Goal: Check status: Check status

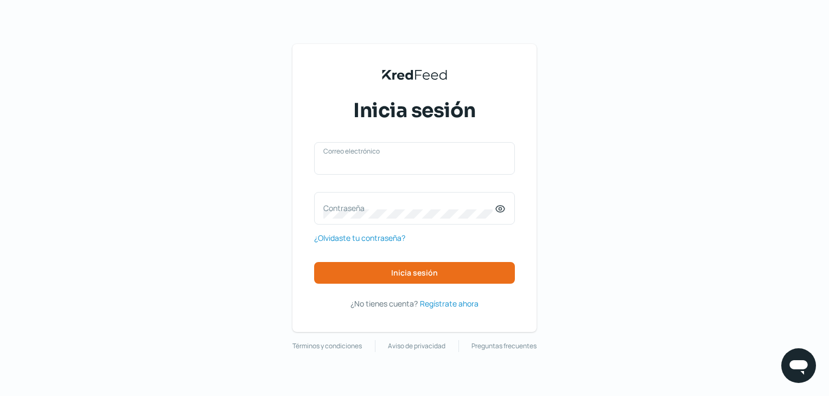
type input "naim@rocket.la"
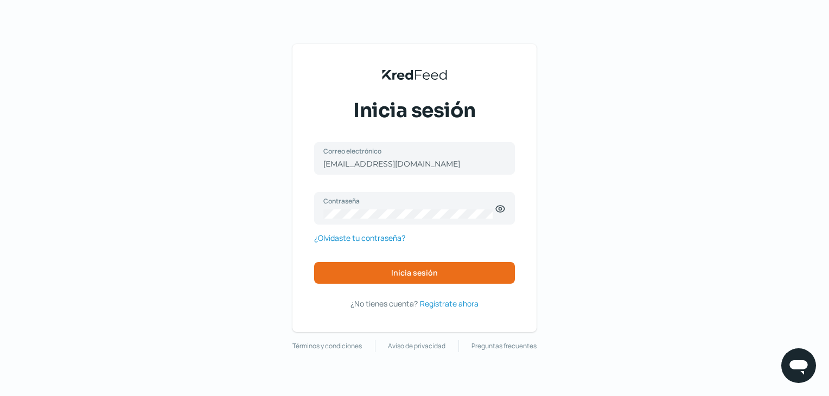
click at [734, 193] on div "KredFeed's Black Logo Inicia sesión naim@rocket.la Correo electrónico Contraseñ…" at bounding box center [414, 198] width 829 height 396
click at [499, 207] on icon at bounding box center [500, 208] width 11 height 11
click at [441, 265] on button "Inicia sesión" at bounding box center [414, 273] width 201 height 22
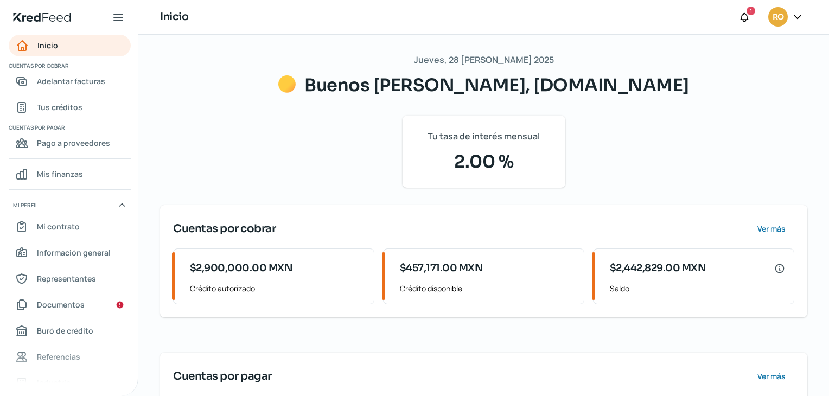
click at [787, 155] on div "Jueves, 28 de agosto 2025 Buenos días, Rocket.la Tu tasa de interés mensual 2.0…" at bounding box center [483, 258] width 647 height 413
click at [51, 106] on span "Tus créditos" at bounding box center [60, 107] width 46 height 14
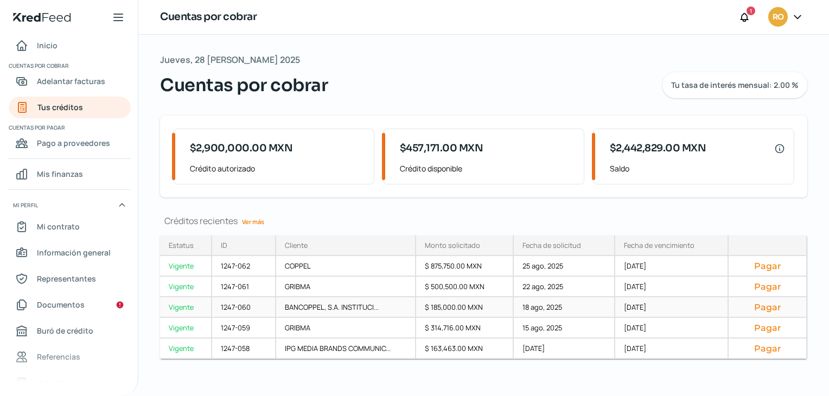
scroll to position [6, 0]
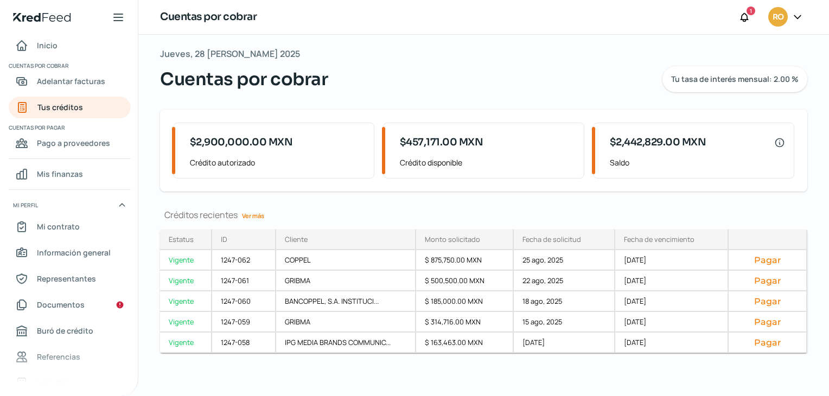
click at [256, 216] on link "Ver más" at bounding box center [253, 215] width 31 height 17
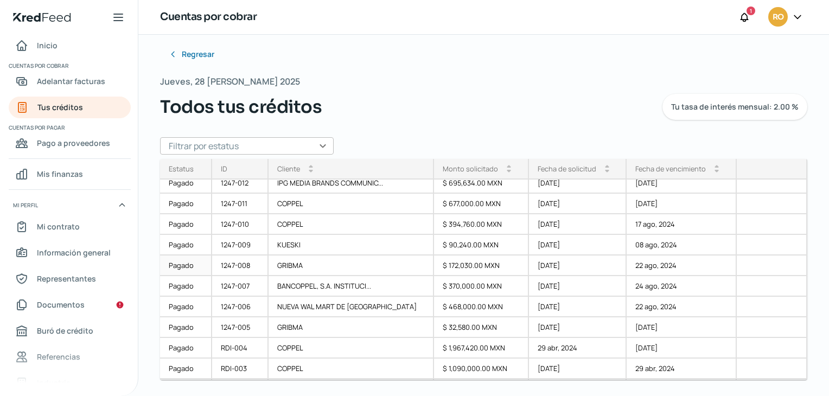
scroll to position [1079, 0]
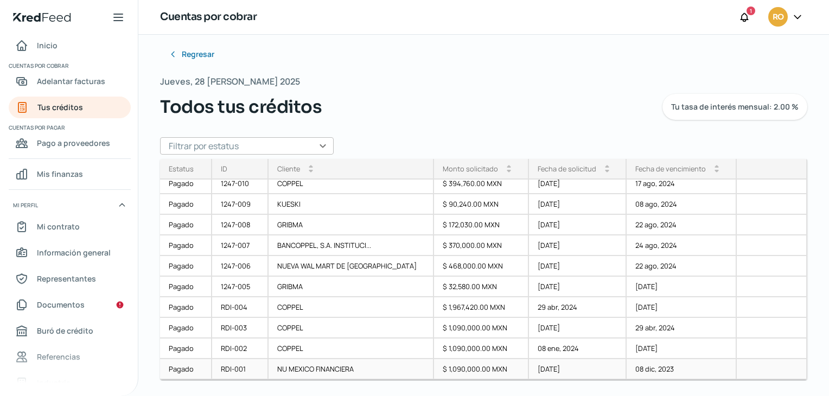
click at [189, 367] on div "Pagado" at bounding box center [186, 369] width 52 height 21
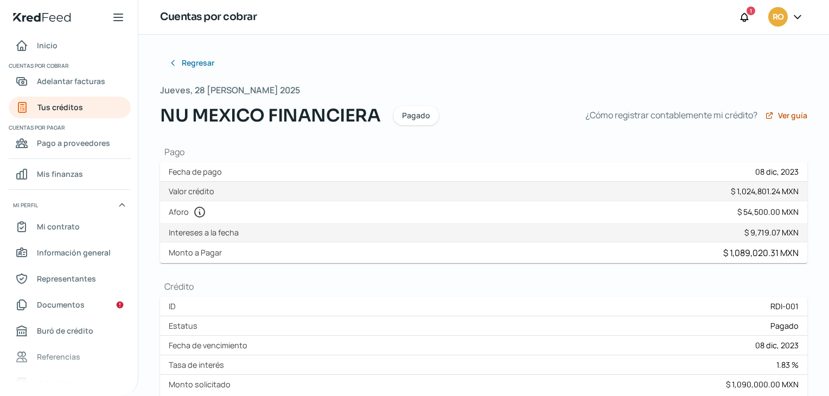
drag, startPoint x: 824, startPoint y: 94, endPoint x: 823, endPoint y: 117, distance: 22.8
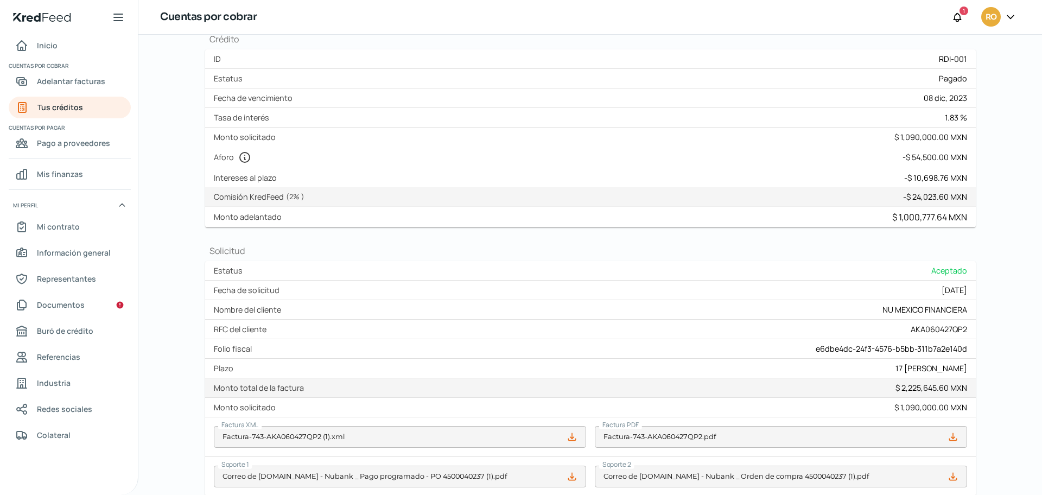
scroll to position [309, 0]
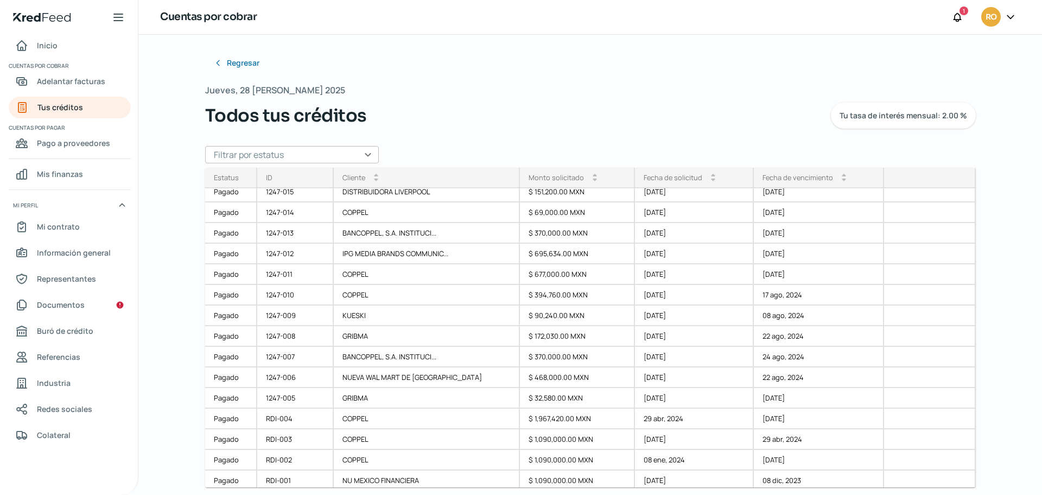
scroll to position [979, 0]
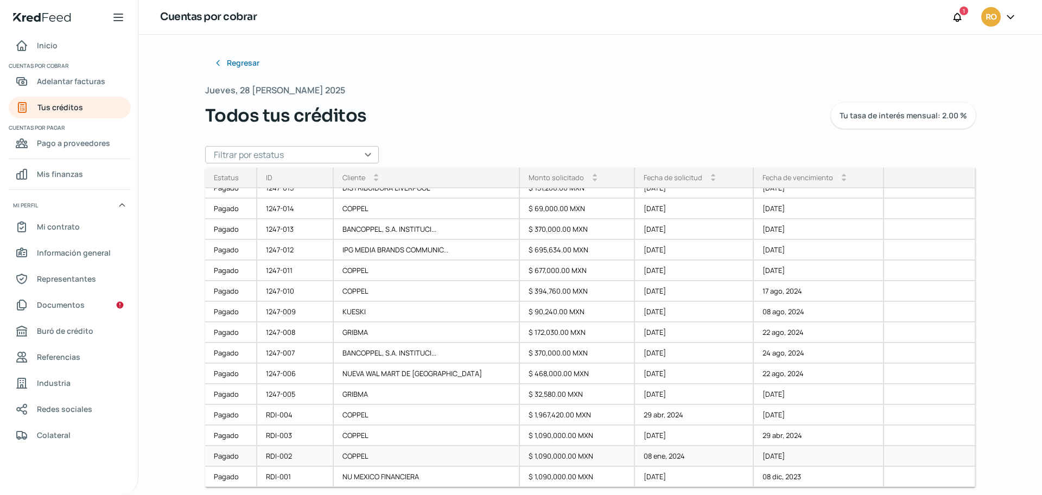
click at [235, 396] on div "Pagado" at bounding box center [231, 456] width 52 height 21
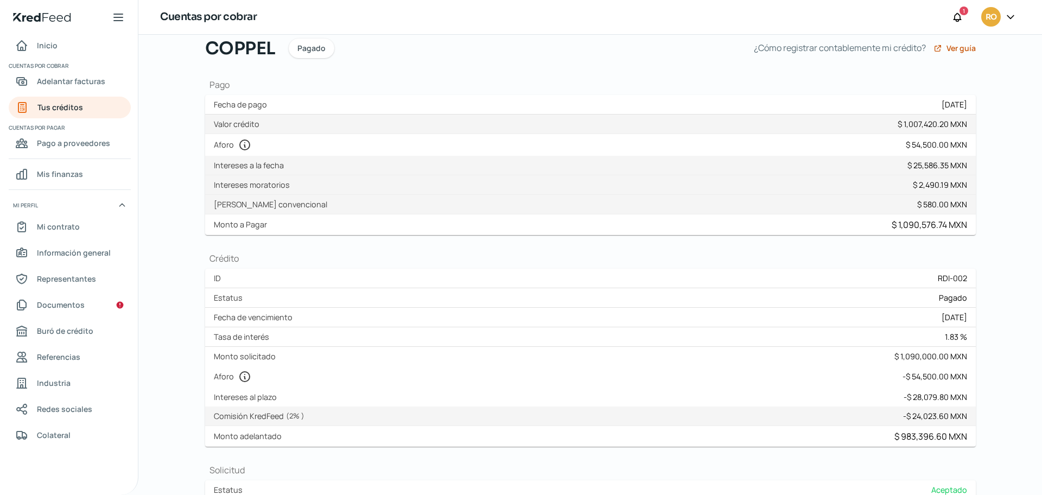
scroll to position [68, 0]
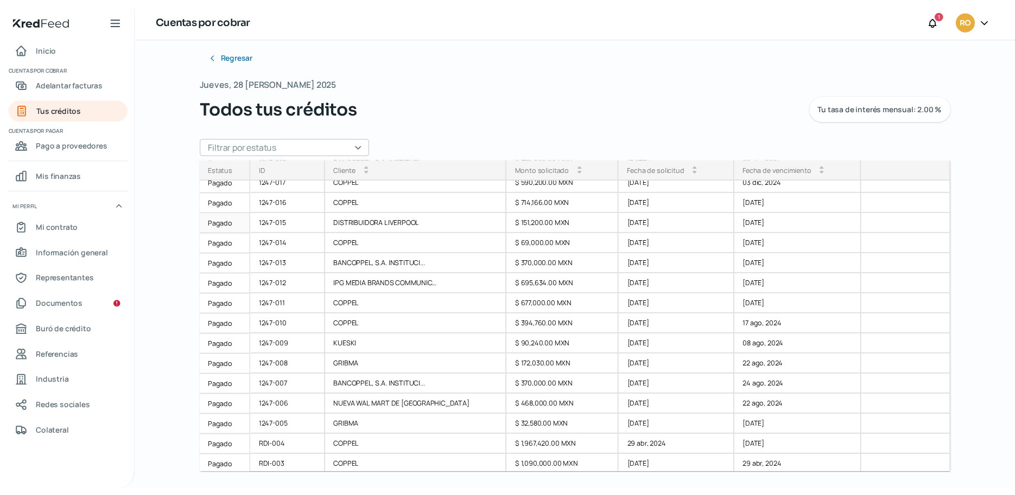
scroll to position [979, 0]
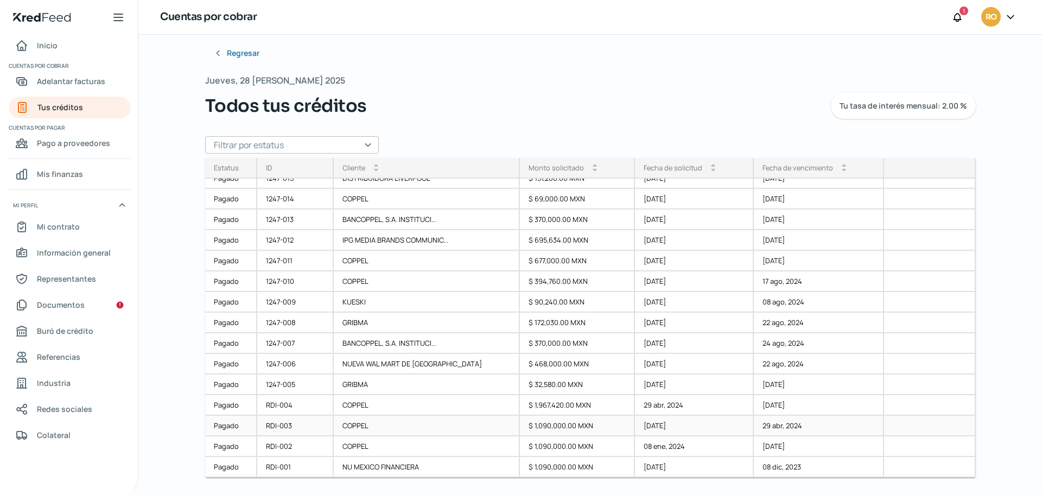
click at [228, 396] on div "Pagado" at bounding box center [231, 426] width 52 height 21
click at [230, 396] on div "Pagado" at bounding box center [231, 426] width 52 height 21
click at [227, 396] on div "Pagado" at bounding box center [231, 405] width 52 height 21
click at [226, 380] on div "Pagado" at bounding box center [231, 384] width 52 height 21
click at [226, 360] on div "Pagado" at bounding box center [231, 364] width 52 height 21
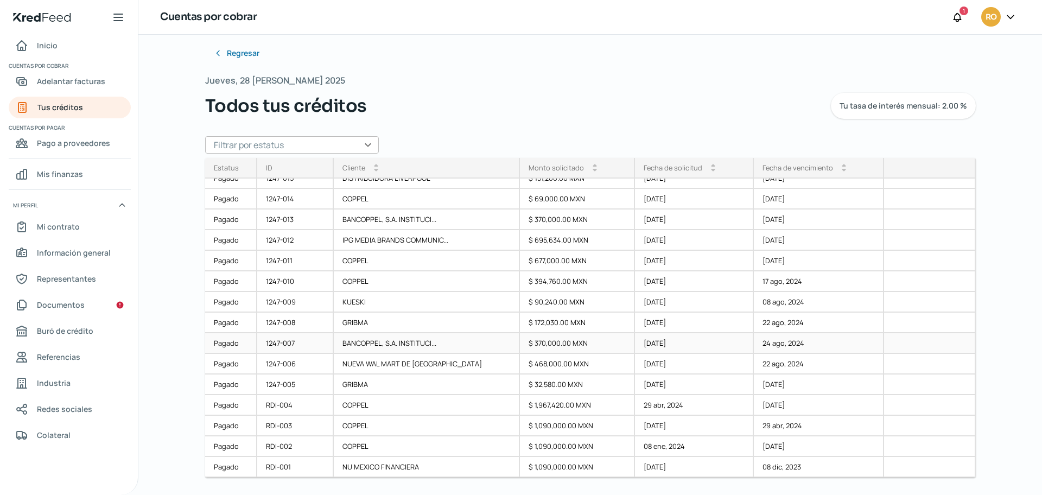
click at [226, 343] on div "Pagado" at bounding box center [231, 343] width 52 height 21
click at [227, 323] on div "Pagado" at bounding box center [231, 323] width 52 height 21
click at [229, 302] on div "Pagado" at bounding box center [231, 302] width 52 height 21
click at [228, 282] on div "Pagado" at bounding box center [231, 281] width 52 height 21
click at [228, 264] on div "Pagado" at bounding box center [231, 261] width 52 height 21
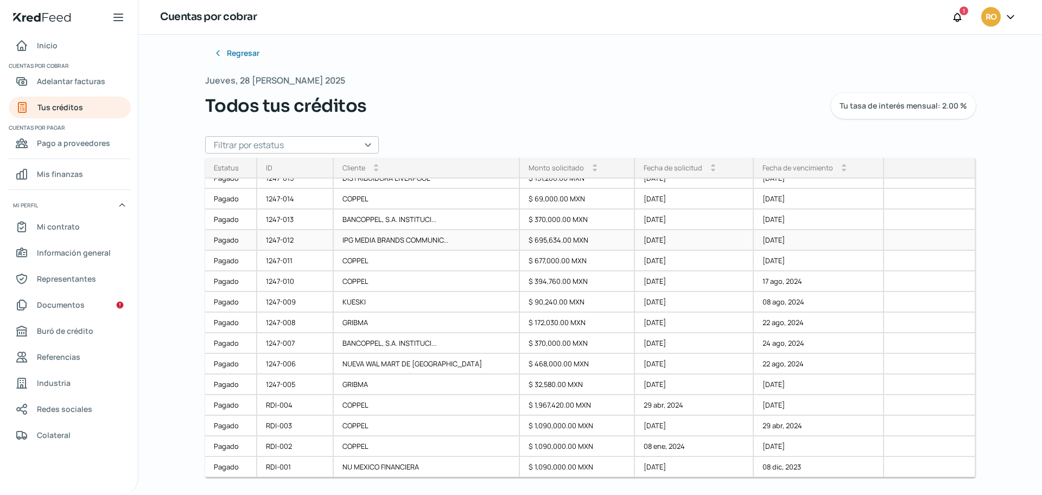
click at [230, 237] on div "Pagado" at bounding box center [231, 240] width 52 height 21
click at [228, 216] on div "Pagado" at bounding box center [231, 219] width 52 height 21
click at [228, 197] on div "Pagado" at bounding box center [231, 199] width 52 height 21
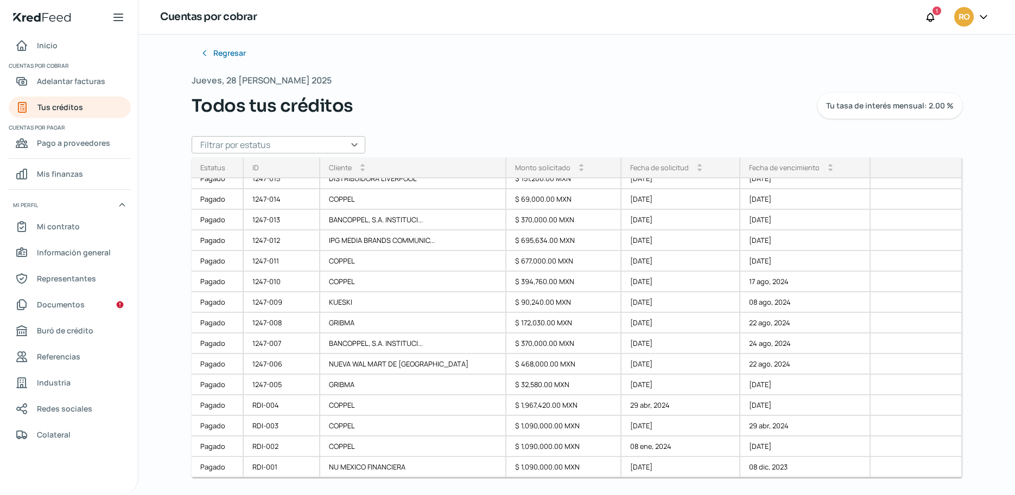
scroll to position [979, 0]
click at [163, 242] on div "Regresar Jueves, 28 de agosto 2025 Todos tus créditos Tu tasa de interés mensua…" at bounding box center [576, 265] width 876 height 461
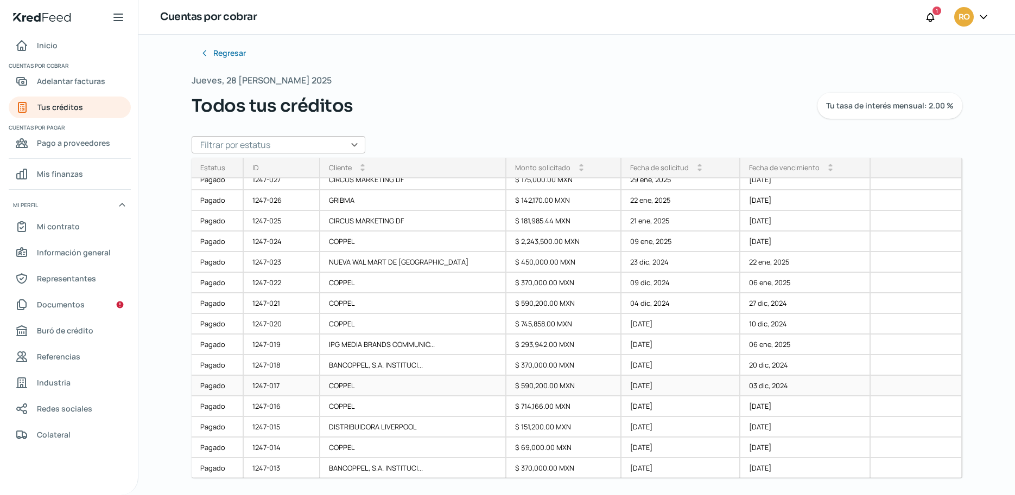
scroll to position [708, 0]
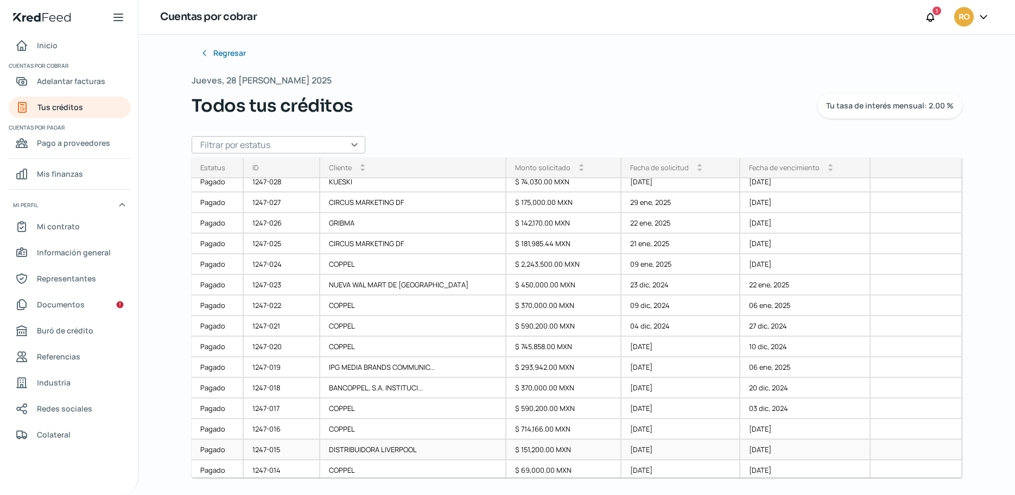
click at [214, 396] on div "Pagado" at bounding box center [218, 450] width 52 height 21
click at [219, 396] on div "Pagado" at bounding box center [218, 429] width 52 height 21
click at [221, 396] on div "Pagado" at bounding box center [218, 409] width 52 height 21
click at [217, 386] on div "Pagado" at bounding box center [218, 388] width 52 height 21
click at [210, 368] on div "Pagado" at bounding box center [218, 368] width 52 height 21
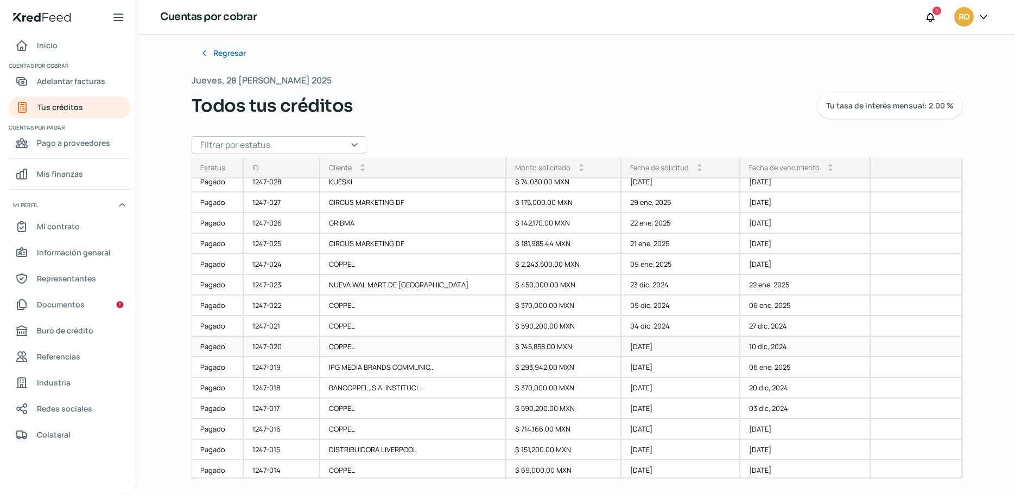
click at [208, 346] on div "Pagado" at bounding box center [218, 347] width 52 height 21
click at [207, 325] on div "Pagado" at bounding box center [218, 326] width 52 height 21
click at [207, 305] on div "Pagado" at bounding box center [218, 306] width 52 height 21
click at [211, 286] on div "Pagado" at bounding box center [218, 285] width 52 height 21
click at [219, 261] on div "Pagado" at bounding box center [218, 264] width 52 height 21
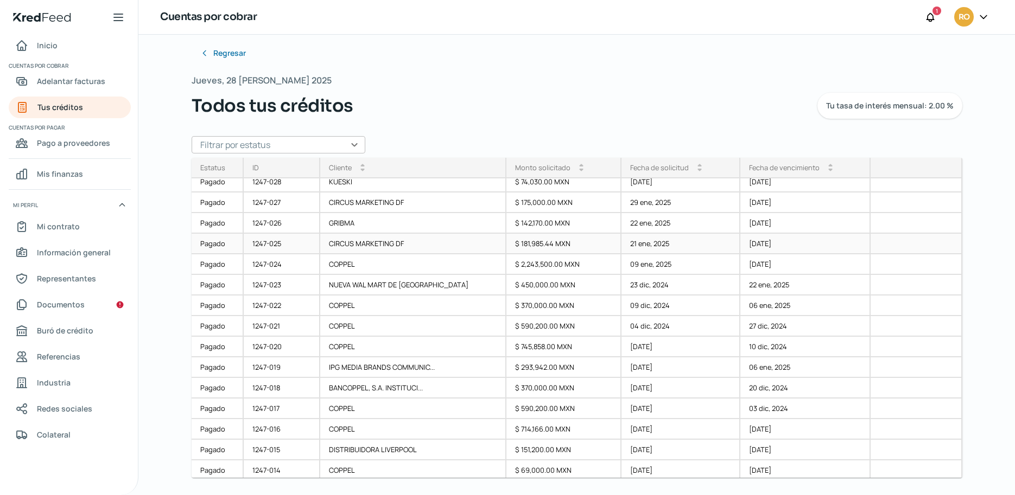
click at [207, 245] on div "Pagado" at bounding box center [218, 244] width 52 height 21
click at [207, 225] on div "Pagado" at bounding box center [218, 223] width 52 height 21
click at [205, 203] on div "Pagado" at bounding box center [218, 203] width 52 height 21
click at [206, 187] on div "Pagado" at bounding box center [218, 182] width 52 height 21
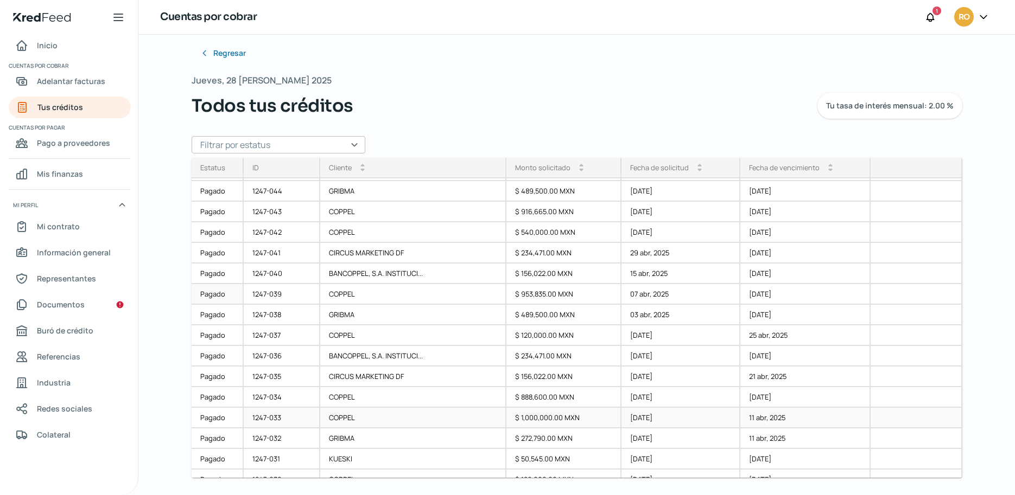
scroll to position [436, 0]
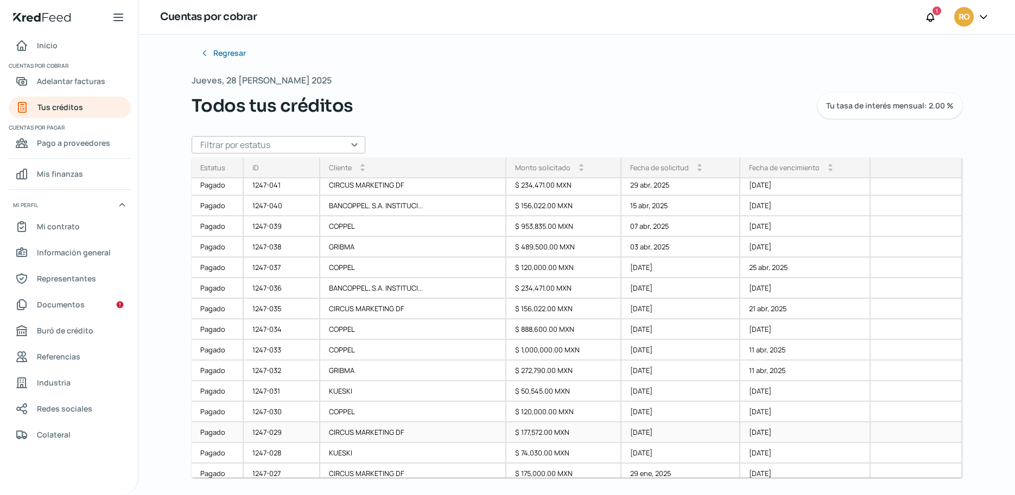
click at [218, 396] on div "Pagado" at bounding box center [218, 433] width 52 height 21
click at [213, 396] on div "Pagado" at bounding box center [218, 412] width 52 height 21
click at [209, 390] on div "Pagado" at bounding box center [218, 391] width 52 height 21
click at [207, 372] on div "Pagado" at bounding box center [218, 371] width 52 height 21
click at [206, 350] on div "Pagado" at bounding box center [218, 350] width 52 height 21
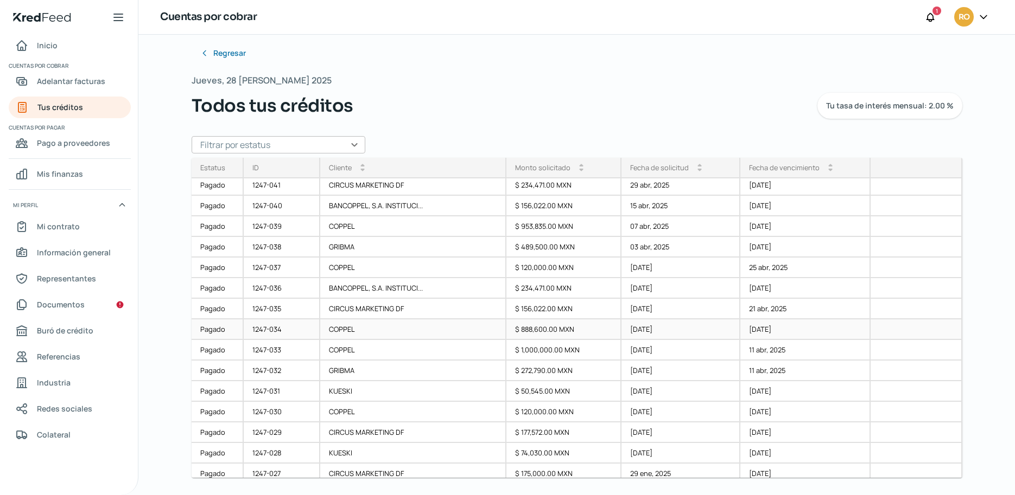
click at [205, 332] on div "Pagado" at bounding box center [218, 330] width 52 height 21
click at [203, 310] on div "Pagado" at bounding box center [218, 309] width 52 height 21
click at [214, 288] on div "Pagado" at bounding box center [218, 288] width 52 height 21
click at [211, 269] on div "Pagado" at bounding box center [218, 268] width 52 height 21
click at [211, 252] on div "Pagado" at bounding box center [218, 247] width 52 height 21
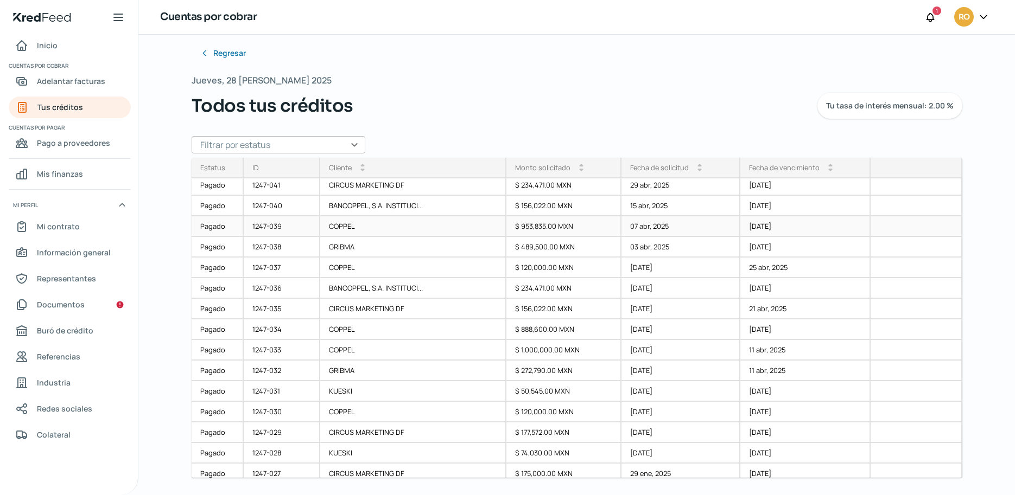
click at [212, 228] on div "Pagado" at bounding box center [218, 226] width 52 height 21
click at [212, 209] on div "Pagado" at bounding box center [218, 206] width 52 height 21
click at [216, 190] on div "Pagado" at bounding box center [218, 185] width 52 height 21
click at [143, 177] on div "Regresar Jueves, 28 de agosto 2025 Todos tus créditos Tu tasa de interés mensua…" at bounding box center [576, 265] width 876 height 461
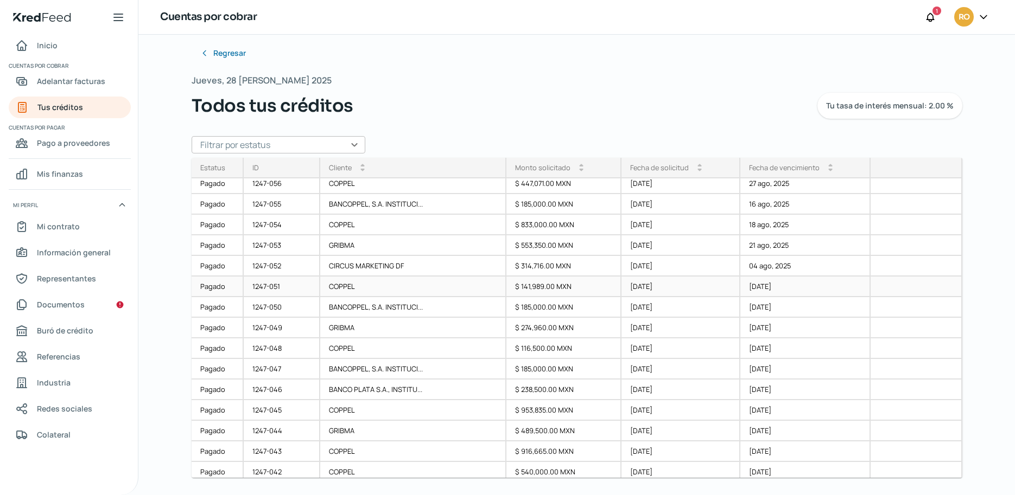
scroll to position [130, 0]
click at [211, 396] on div "Pagado" at bounding box center [218, 471] width 52 height 21
click at [211, 396] on div "Pagado" at bounding box center [218, 451] width 52 height 21
click at [212, 396] on div "Pagado" at bounding box center [218, 430] width 52 height 21
click at [213, 396] on div "Pagado" at bounding box center [218, 409] width 52 height 21
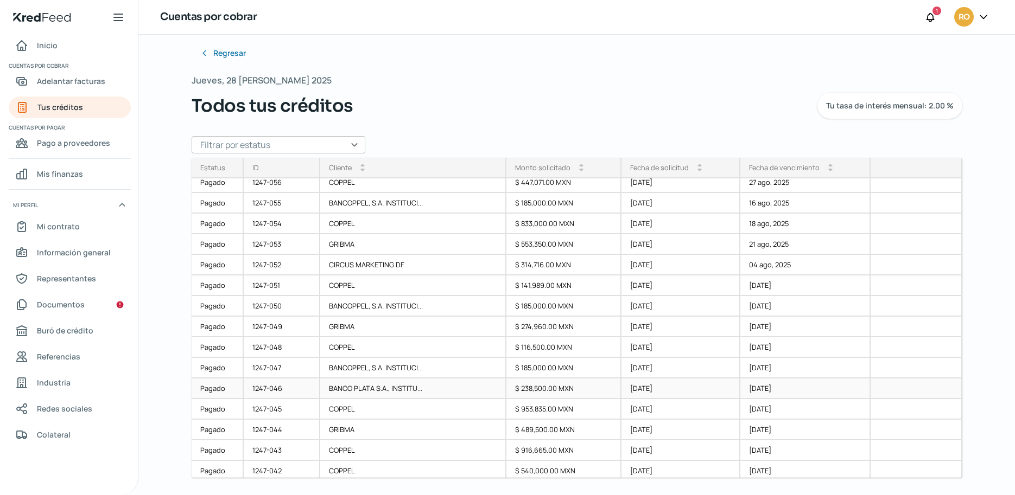
click at [212, 387] on div "Pagado" at bounding box center [218, 389] width 52 height 21
click at [211, 369] on div "Pagado" at bounding box center [218, 368] width 52 height 21
click at [216, 348] on div "Pagado" at bounding box center [218, 347] width 52 height 21
click at [211, 327] on div "Pagado" at bounding box center [218, 327] width 52 height 21
click at [207, 307] on div "Pagado" at bounding box center [218, 306] width 52 height 21
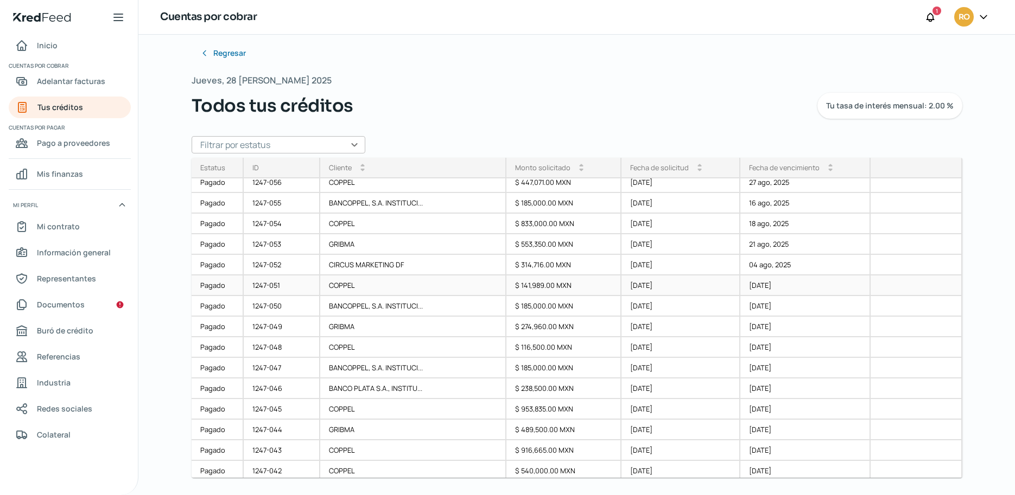
click at [207, 288] on div "Pagado" at bounding box center [218, 286] width 52 height 21
click at [209, 268] on div "Pagado" at bounding box center [218, 265] width 52 height 21
click at [211, 241] on div "Pagado" at bounding box center [218, 244] width 52 height 21
click at [214, 224] on div "Pagado" at bounding box center [218, 224] width 52 height 21
click at [216, 210] on div "Pagado" at bounding box center [218, 203] width 52 height 21
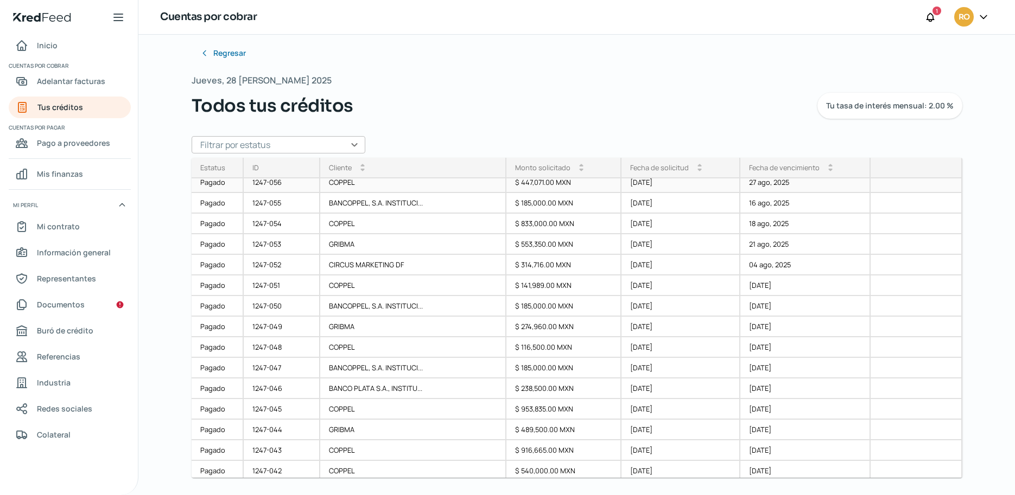
click at [217, 186] on div "Pagado" at bounding box center [218, 183] width 52 height 21
click at [162, 132] on div "Regresar Jueves, 28 de agosto 2025 Todos tus créditos Tu tasa de interés mensua…" at bounding box center [576, 265] width 876 height 461
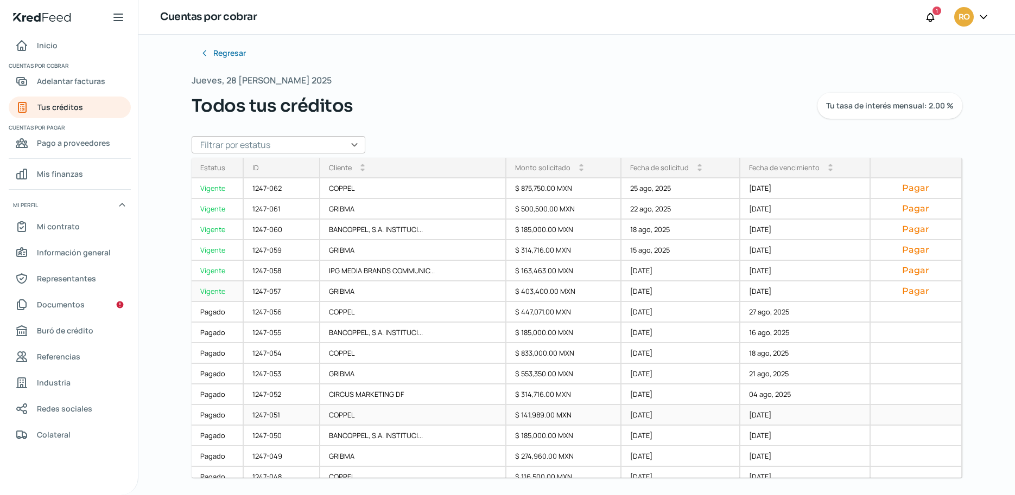
scroll to position [0, 0]
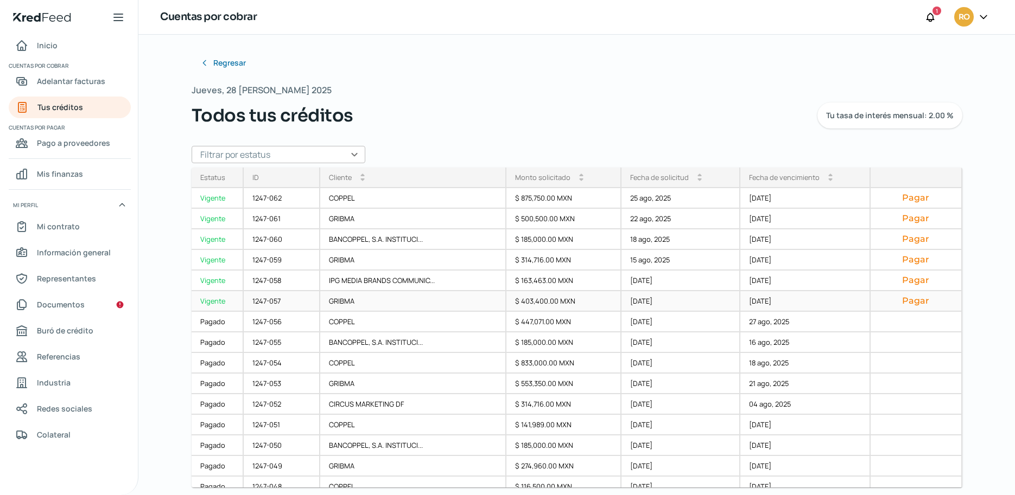
click at [213, 300] on div "Vigente" at bounding box center [218, 301] width 52 height 21
click at [211, 280] on div "Vigente" at bounding box center [218, 281] width 52 height 21
click at [212, 262] on div "Vigente" at bounding box center [218, 260] width 52 height 21
click at [221, 240] on div "Vigente" at bounding box center [218, 240] width 52 height 21
click at [221, 218] on div "Vigente" at bounding box center [218, 219] width 52 height 21
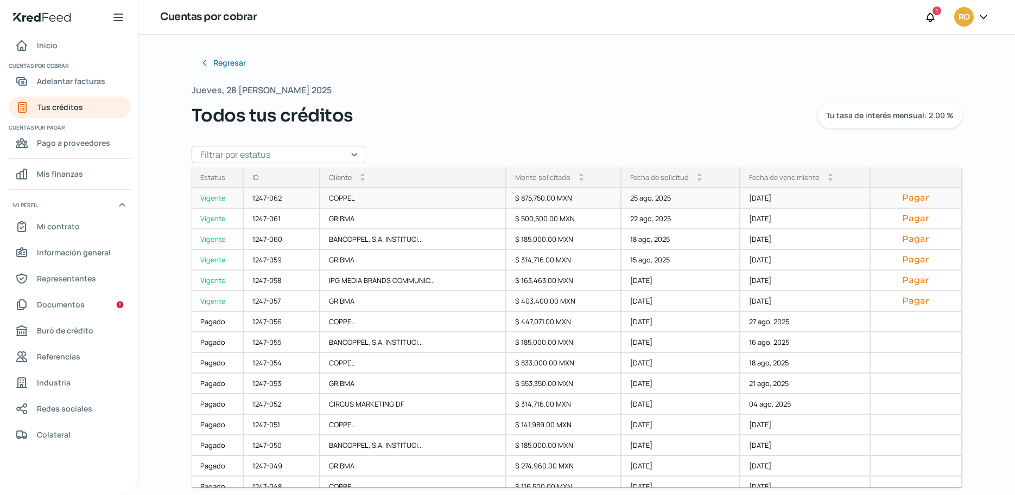
click at [214, 201] on div "Vigente" at bounding box center [218, 198] width 52 height 21
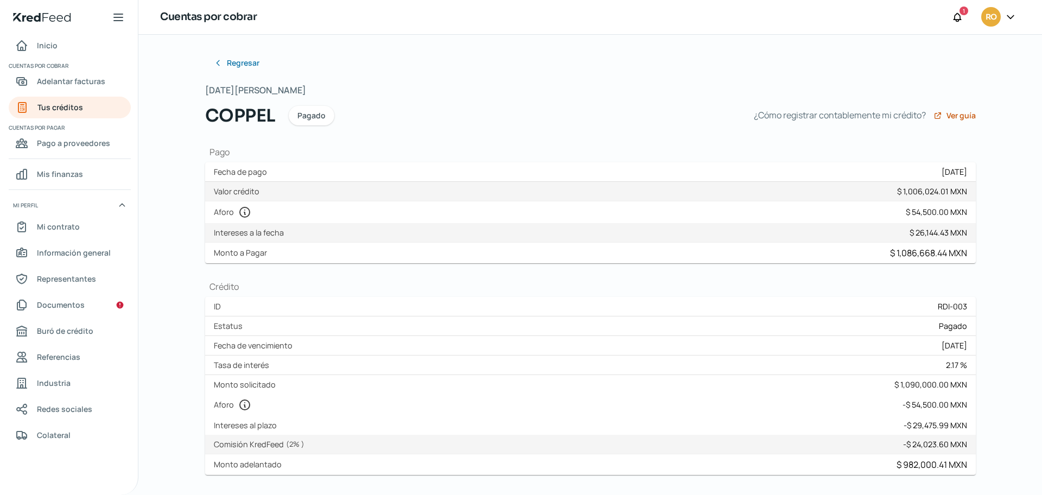
scroll to position [68, 0]
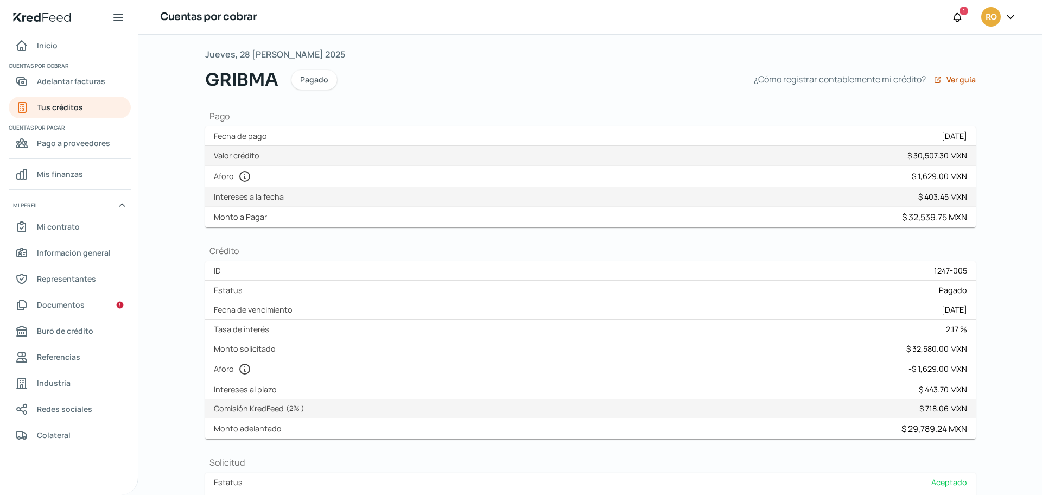
scroll to position [68, 0]
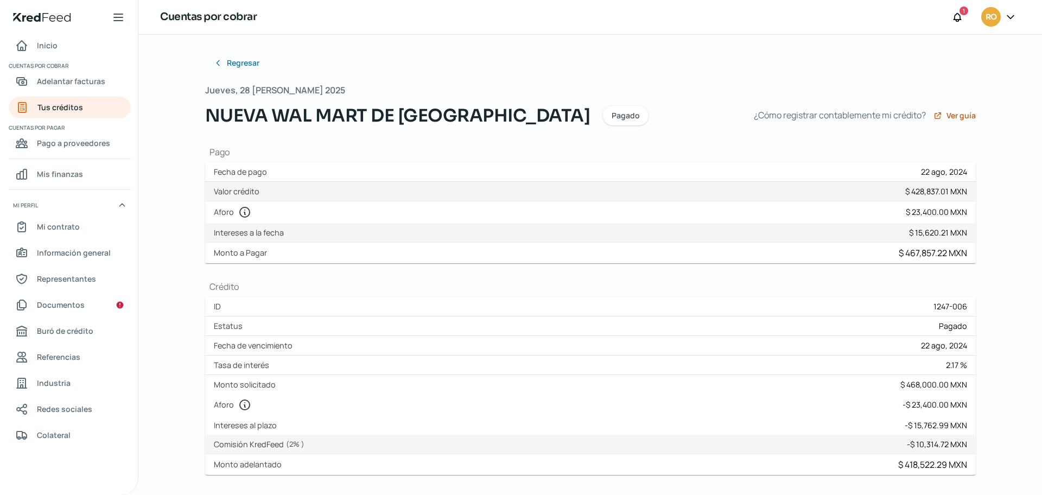
scroll to position [68, 0]
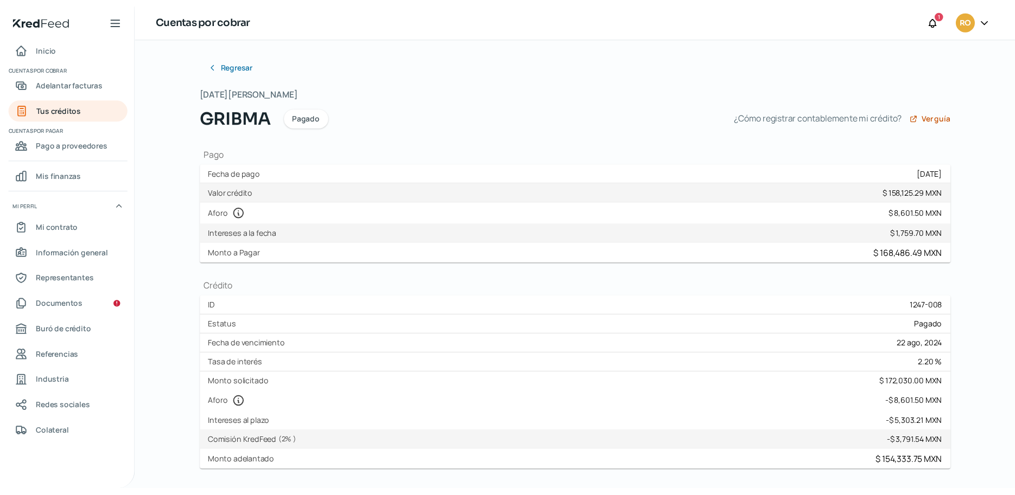
scroll to position [68, 0]
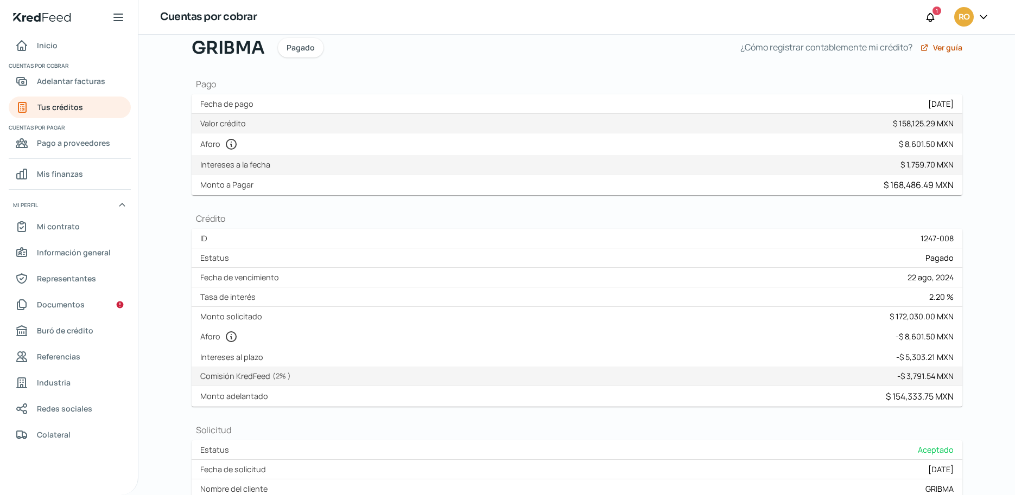
click at [144, 198] on div "Regresar [DATE][PERSON_NAME] [PERSON_NAME] ¿Cómo registrar contablemente mi cré…" at bounding box center [576, 265] width 876 height 461
click at [163, 286] on div "Regresar Jueves, 28 de agosto 2025 GRIBMA Pagado ¿Cómo registrar contablemente …" at bounding box center [576, 265] width 876 height 461
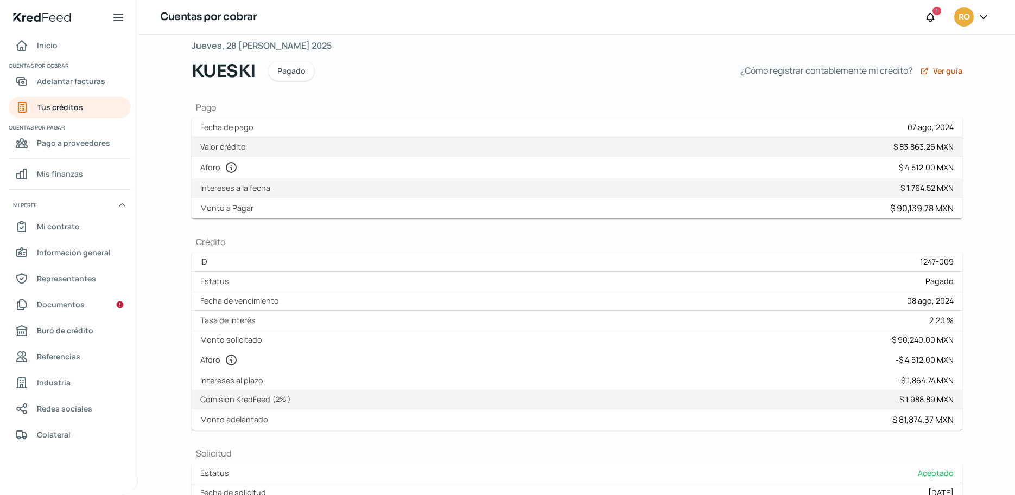
scroll to position [68, 0]
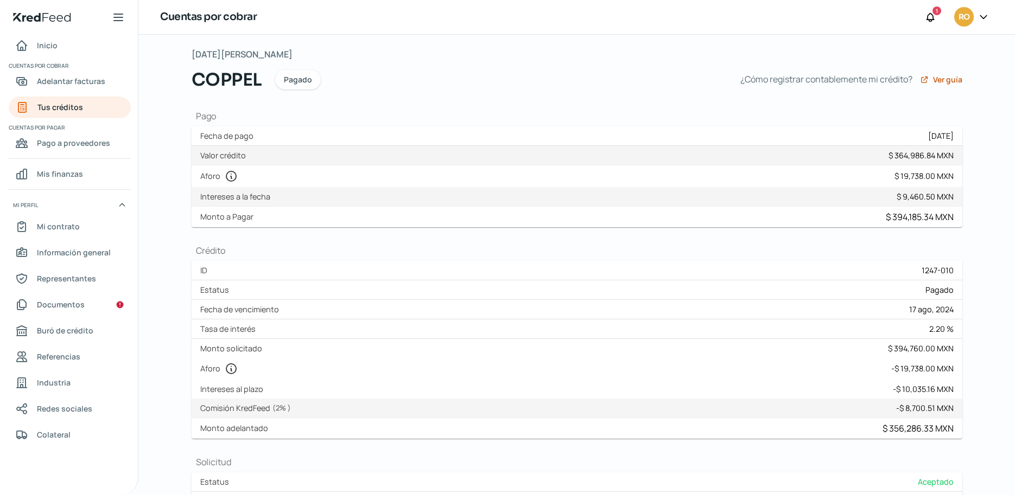
scroll to position [68, 0]
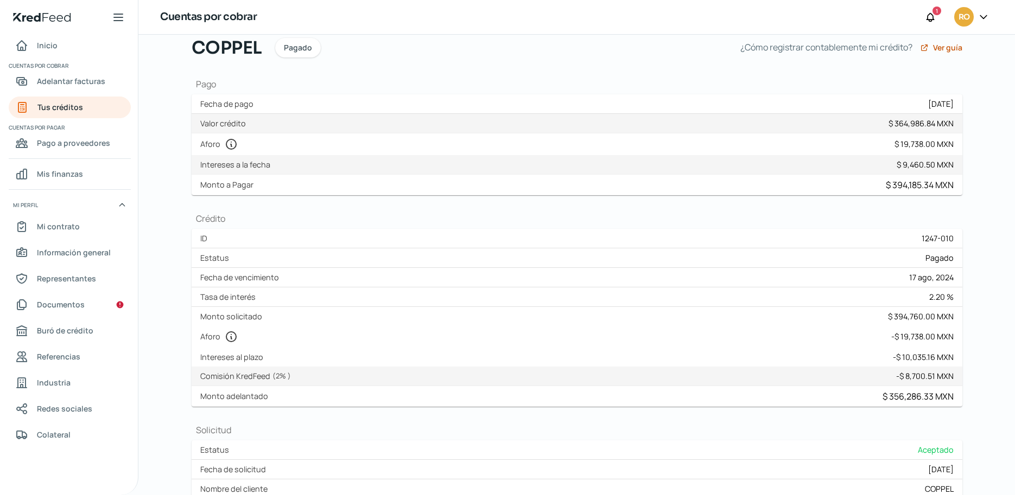
click at [160, 111] on div "Regresar Jueves, 28 de agosto 2025 COPPEL Pagado ¿Cómo registrar contablemente …" at bounding box center [576, 265] width 876 height 461
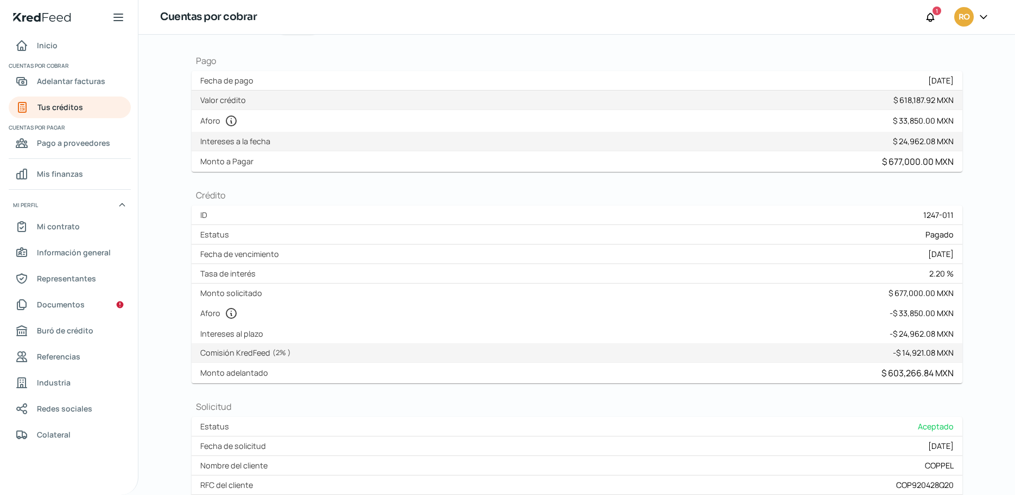
scroll to position [68, 0]
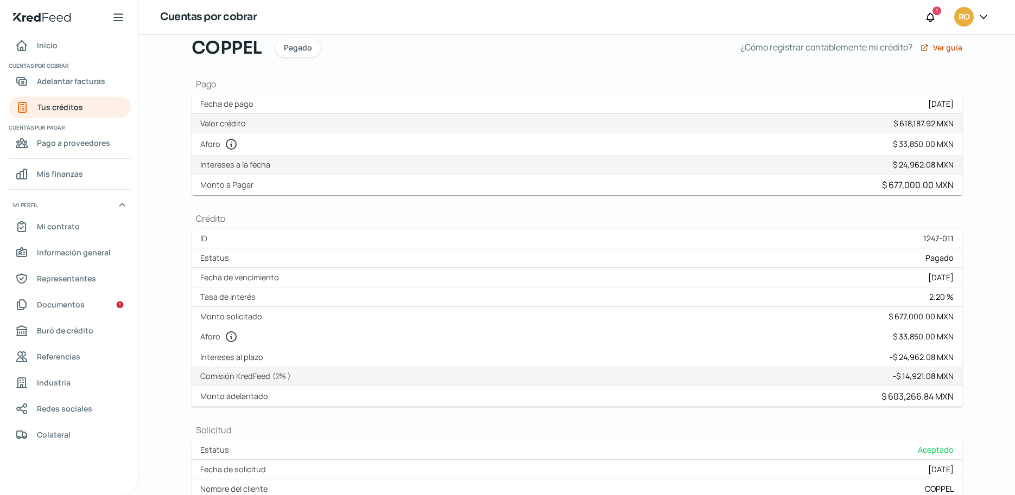
click at [161, 231] on div "Regresar [DATE][PERSON_NAME] COPPEL Pagado ¿Cómo registrar contablemente mi cré…" at bounding box center [576, 265] width 876 height 461
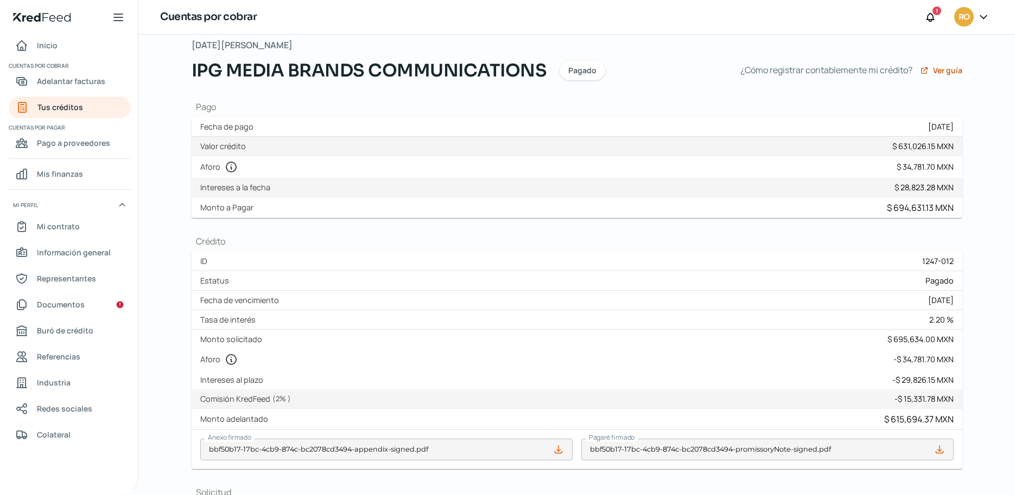
scroll to position [68, 0]
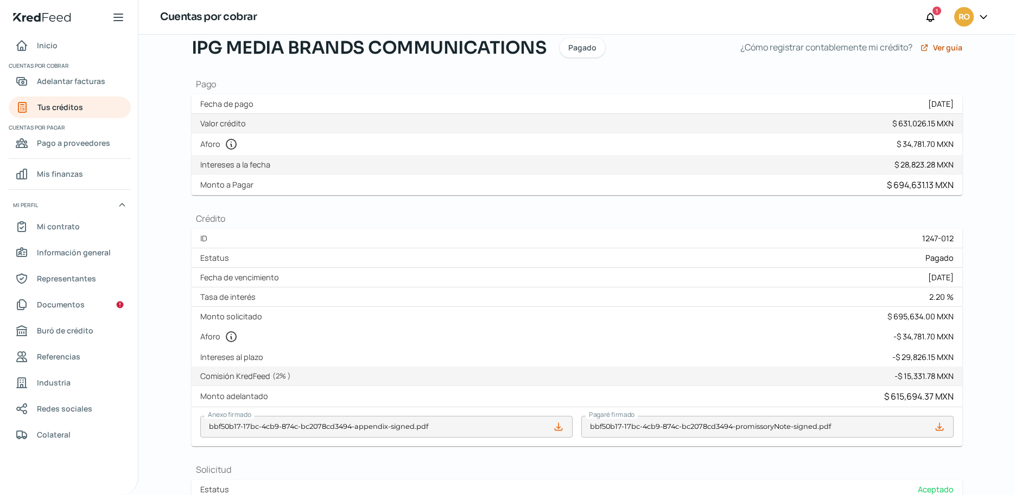
click at [167, 80] on div "Regresar [DATE][PERSON_NAME] IPG MEDIA BRANDS COMMUNICATIONS Pagado ¿Cómo regis…" at bounding box center [576, 265] width 876 height 461
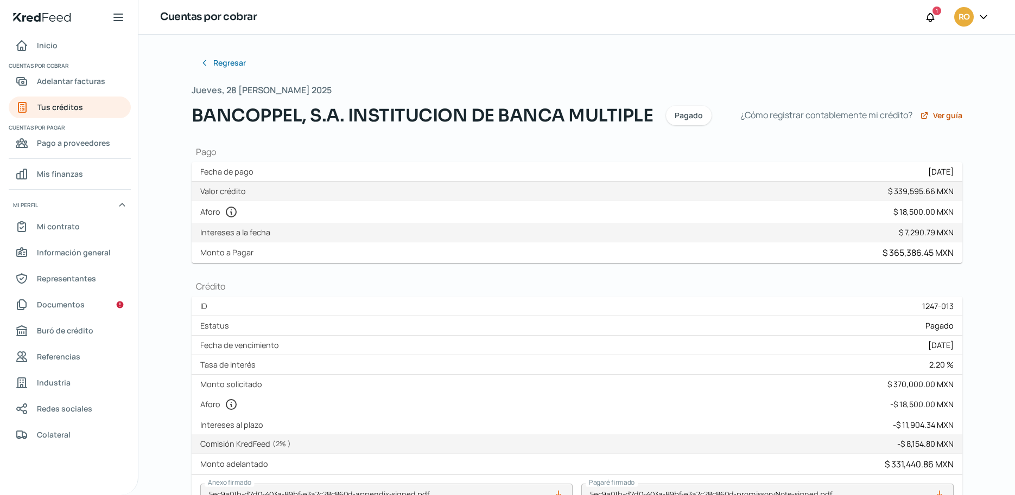
scroll to position [68, 0]
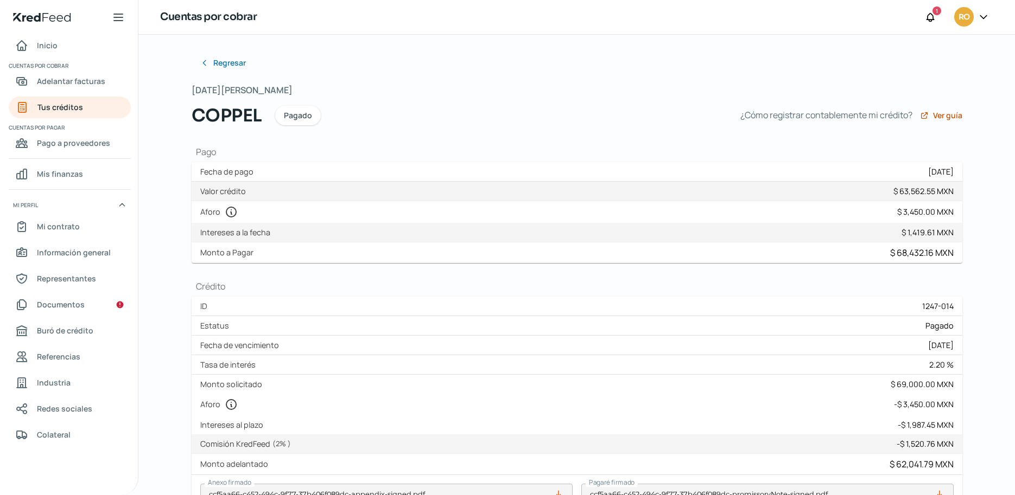
scroll to position [68, 0]
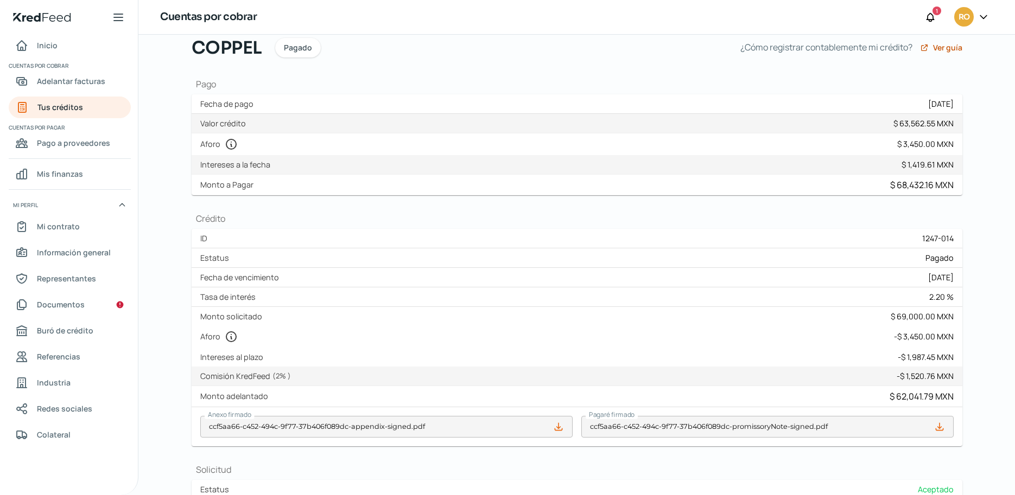
click at [155, 138] on div "Regresar Jueves, 28 de agosto 2025 COPPEL Pagado ¿Cómo registrar contablemente …" at bounding box center [576, 265] width 876 height 461
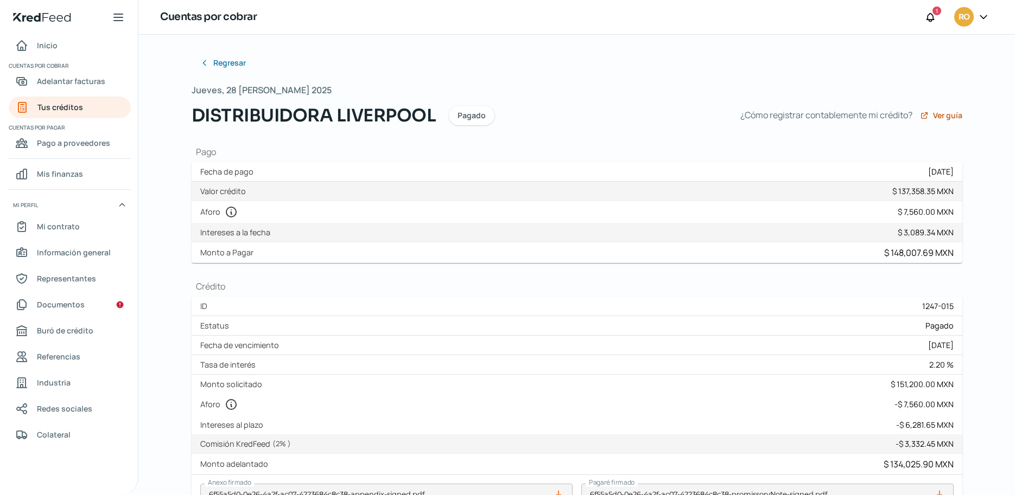
scroll to position [68, 0]
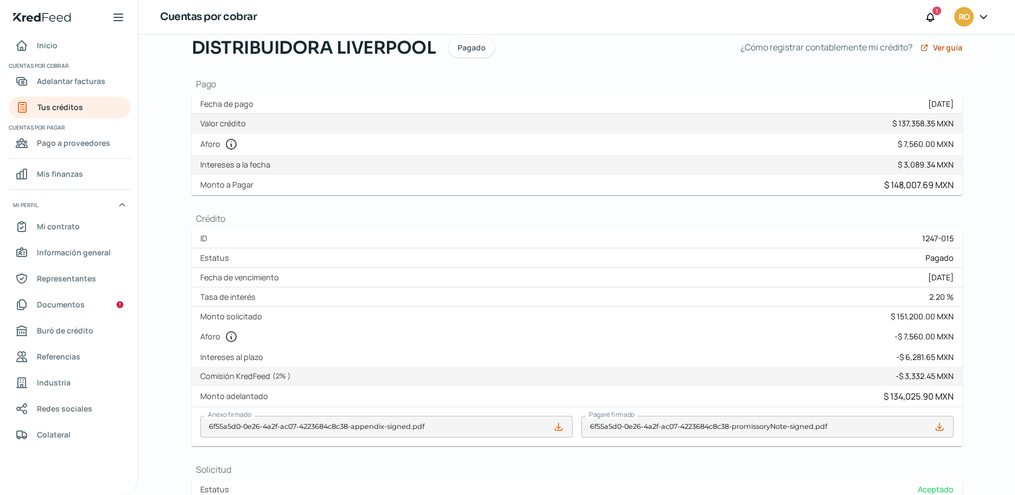
click at [165, 147] on div "Regresar Jueves, 28 de agosto 2025 DISTRIBUIDORA LIVERPOOL Pagado ¿Cómo registr…" at bounding box center [576, 265] width 876 height 461
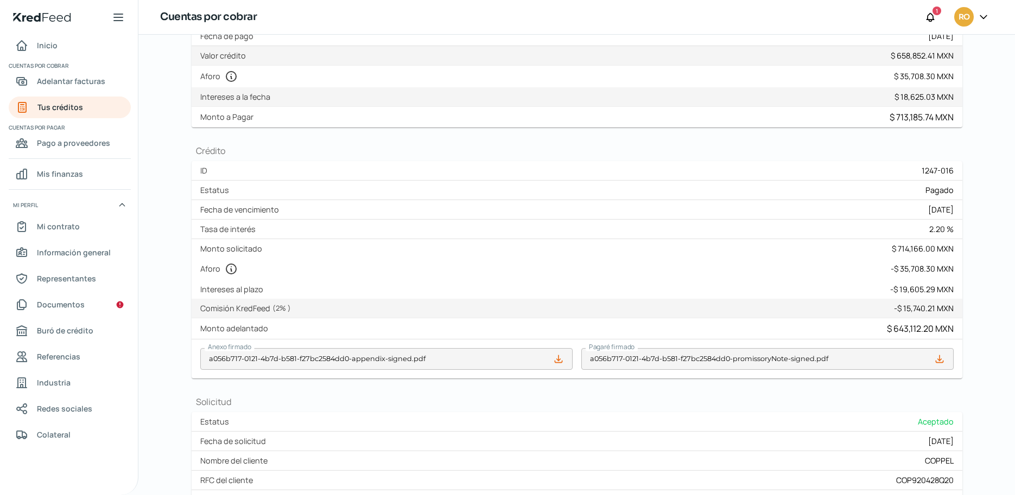
scroll to position [68, 0]
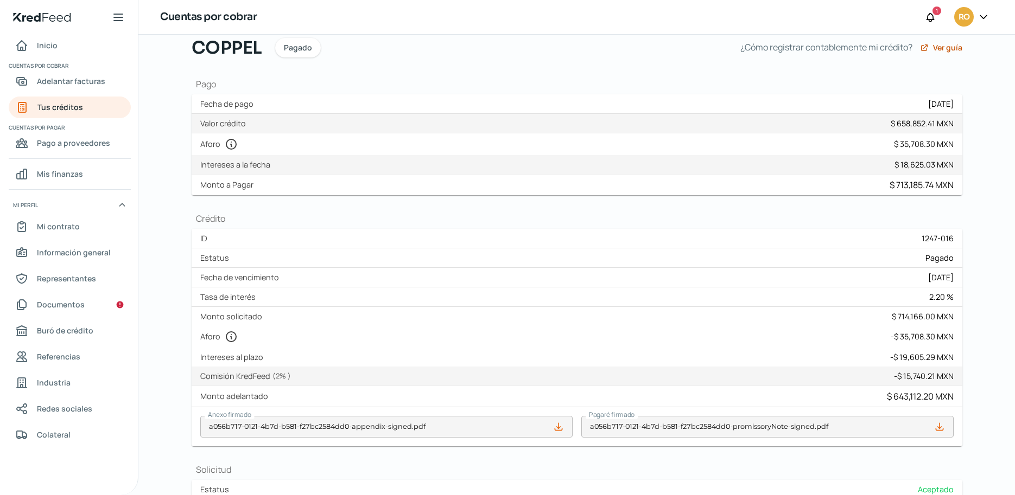
click at [157, 124] on div "Regresar [DATE][PERSON_NAME] COPPEL Pagado ¿Cómo registrar contablemente mi cré…" at bounding box center [576, 265] width 876 height 461
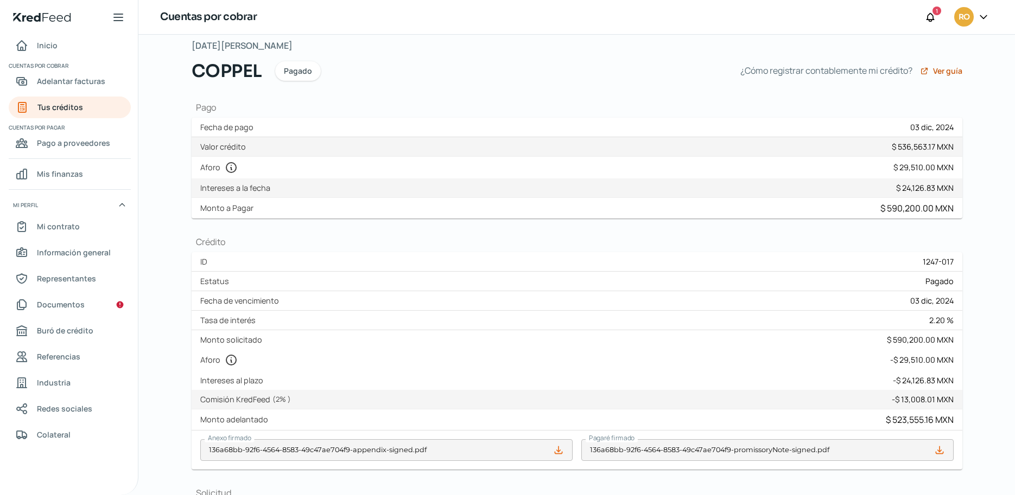
scroll to position [68, 0]
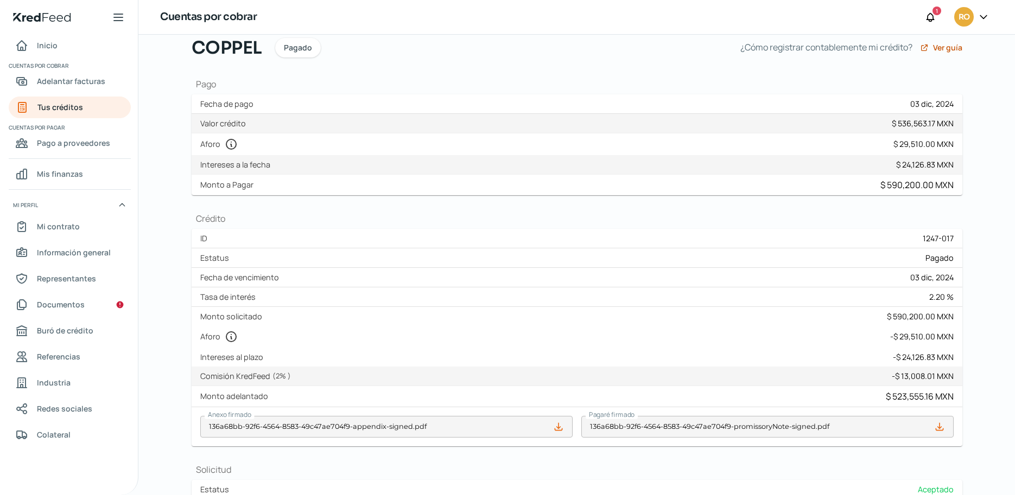
click at [170, 215] on div "Regresar Jueves, 28 de agosto 2025 COPPEL Pagado ¿Cómo registrar contablemente …" at bounding box center [577, 351] width 814 height 769
click at [161, 266] on div "Regresar Jueves, 28 de agosto 2025 COPPEL Pagado ¿Cómo registrar contablemente …" at bounding box center [576, 265] width 876 height 461
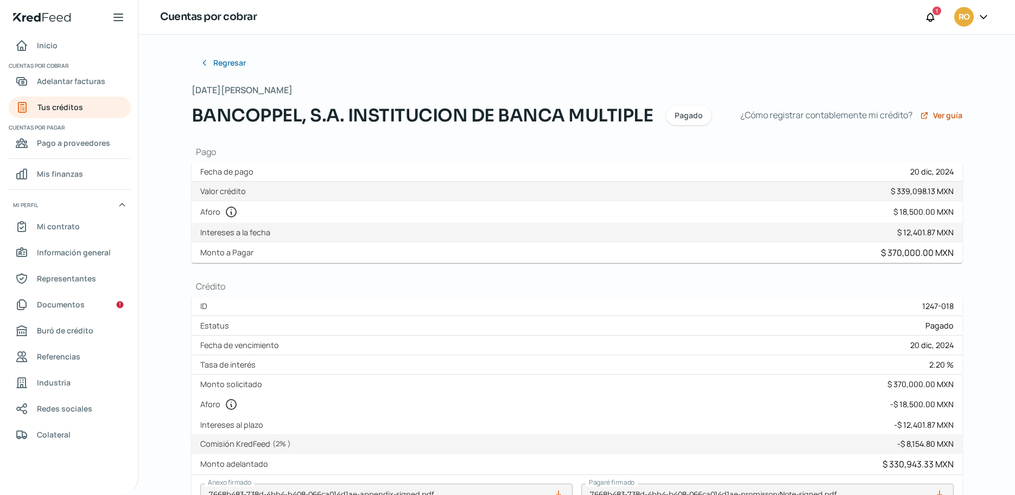
scroll to position [68, 0]
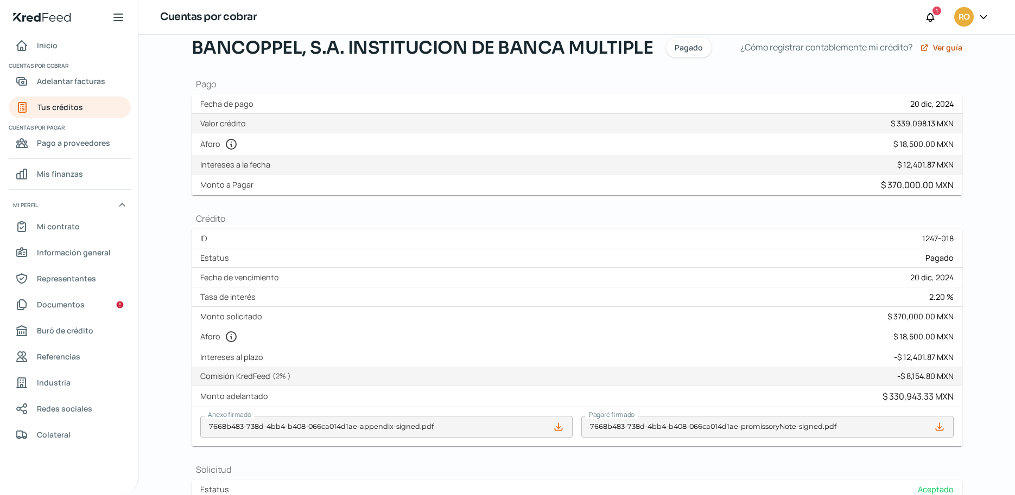
click at [179, 304] on div "Regresar Jueves, 28 de agosto 2025 BANCOPPEL, S.A. INSTITUCION DE BANCA MULTIPL…" at bounding box center [577, 351] width 814 height 769
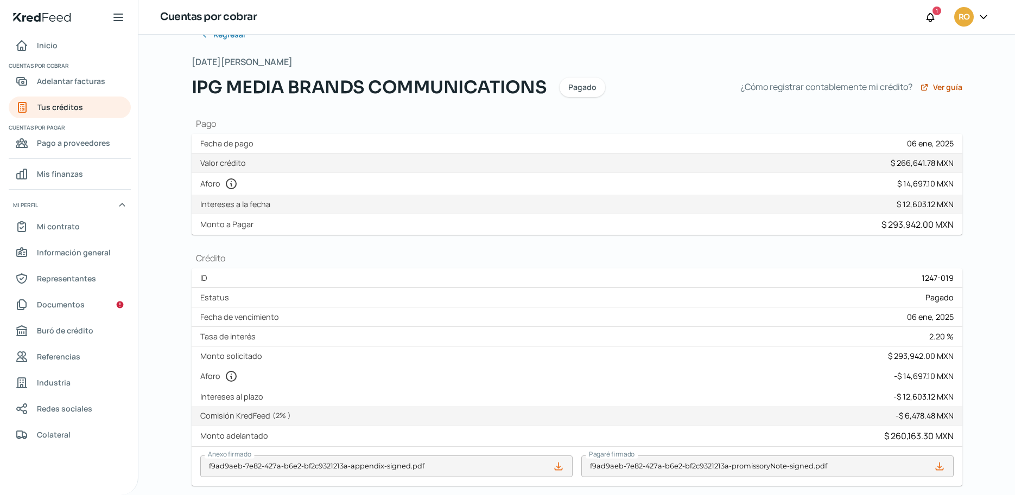
scroll to position [68, 0]
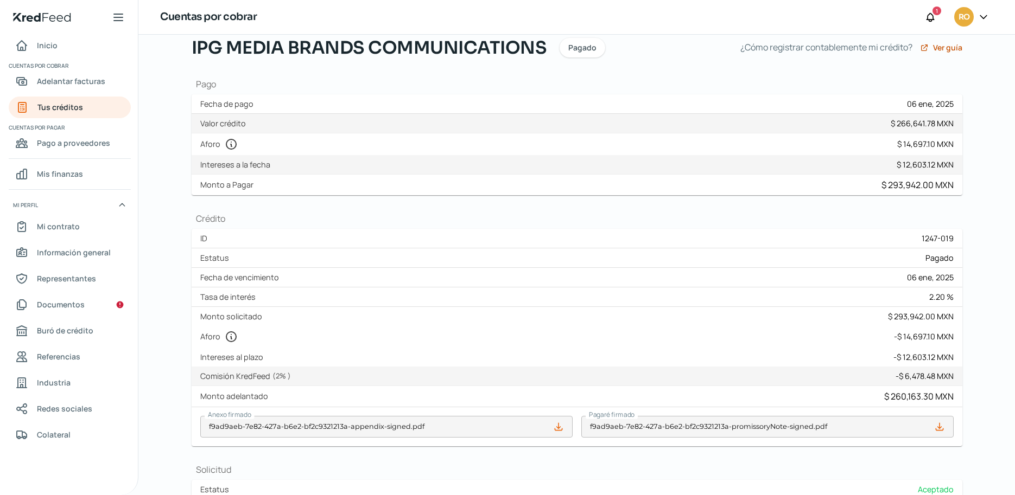
click at [165, 273] on div "Regresar [DATE][PERSON_NAME] IPG MEDIA BRANDS COMMUNICATIONS Pagado ¿Cómo regis…" at bounding box center [576, 265] width 876 height 461
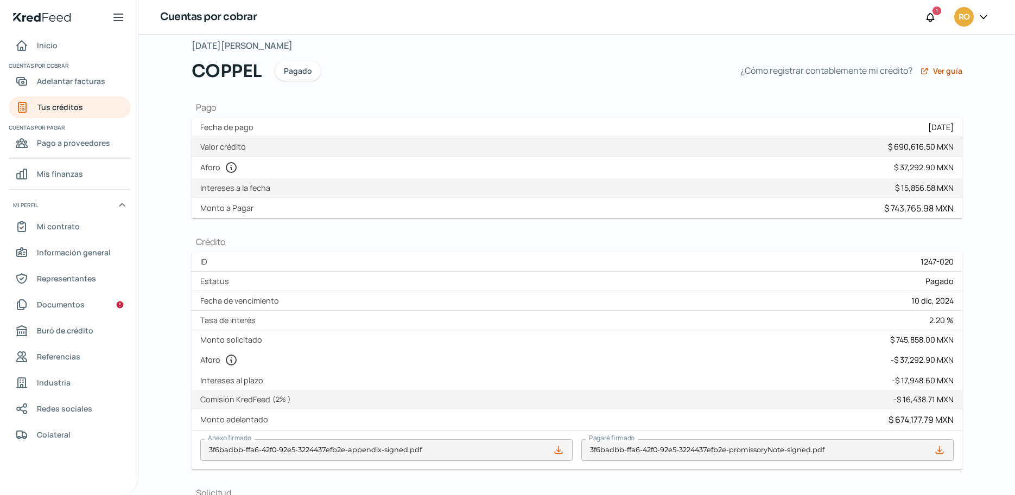
scroll to position [68, 0]
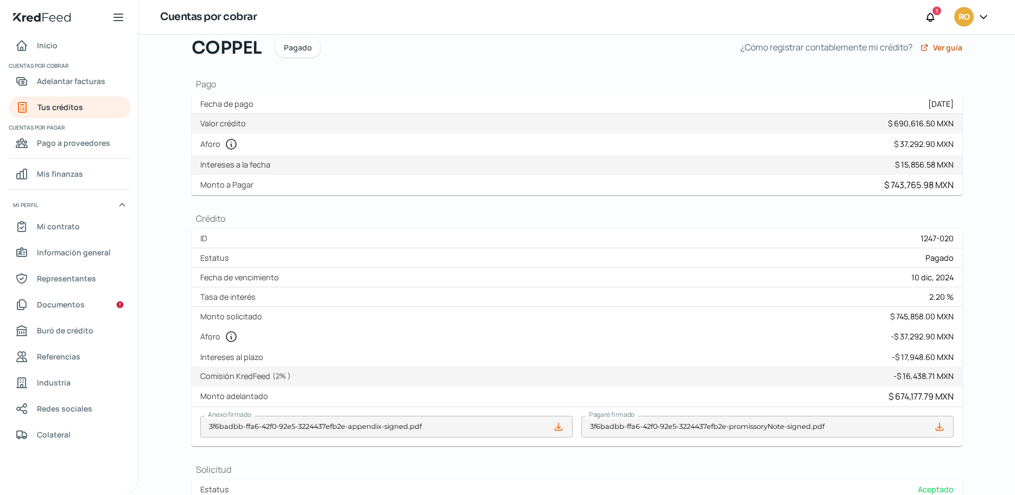
click at [170, 254] on div "Regresar Jueves, 28 de agosto 2025 COPPEL Pagado ¿Cómo registrar contablemente …" at bounding box center [577, 371] width 814 height 809
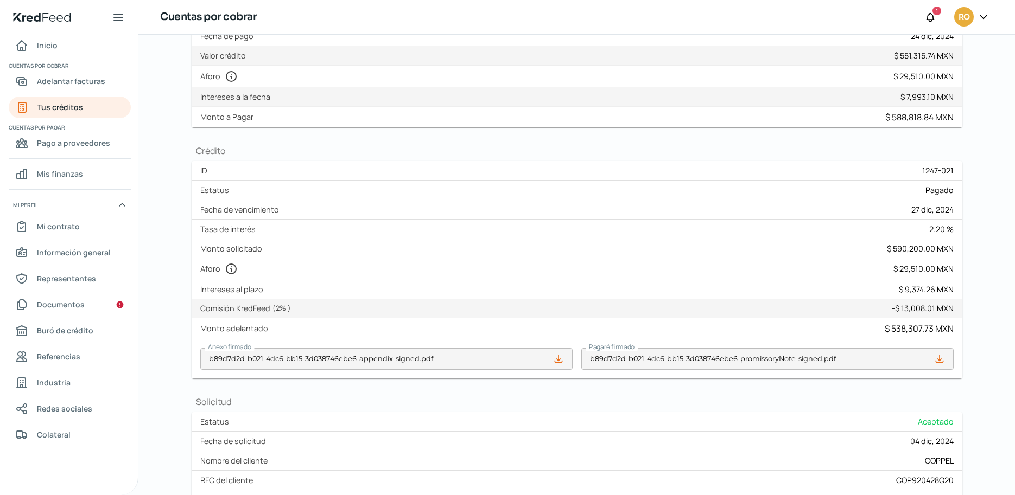
scroll to position [68, 0]
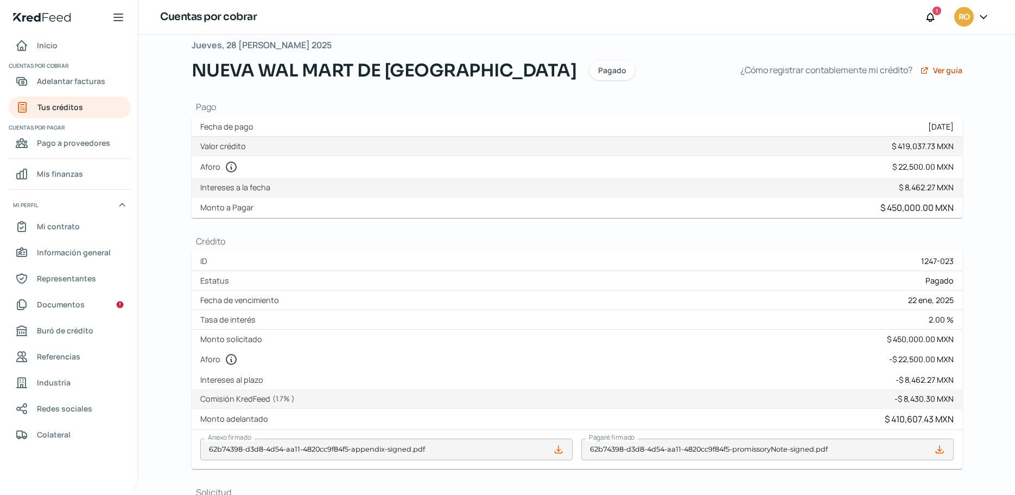
scroll to position [68, 0]
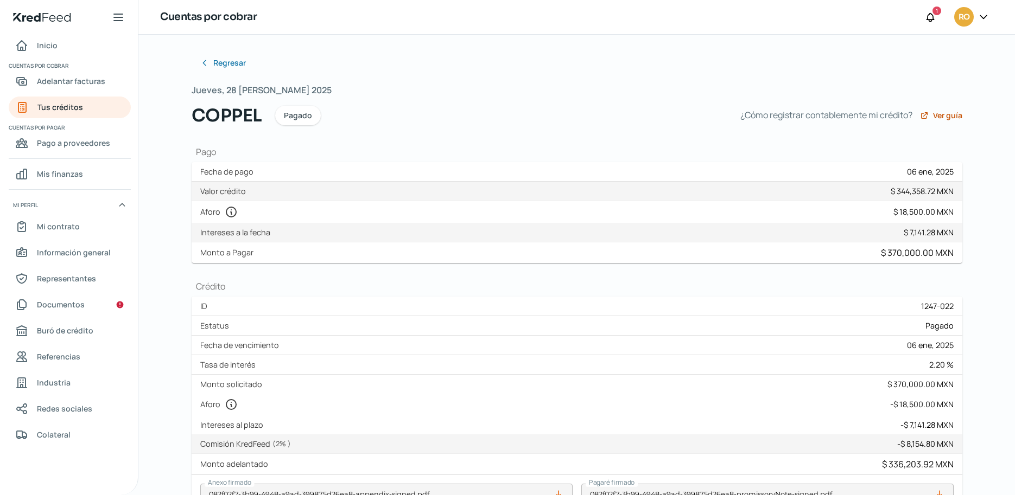
scroll to position [68, 0]
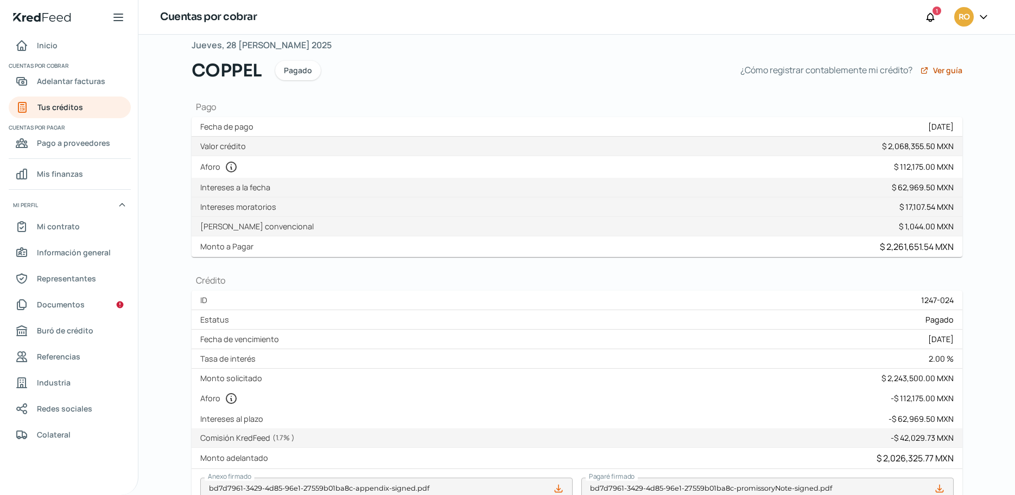
scroll to position [68, 0]
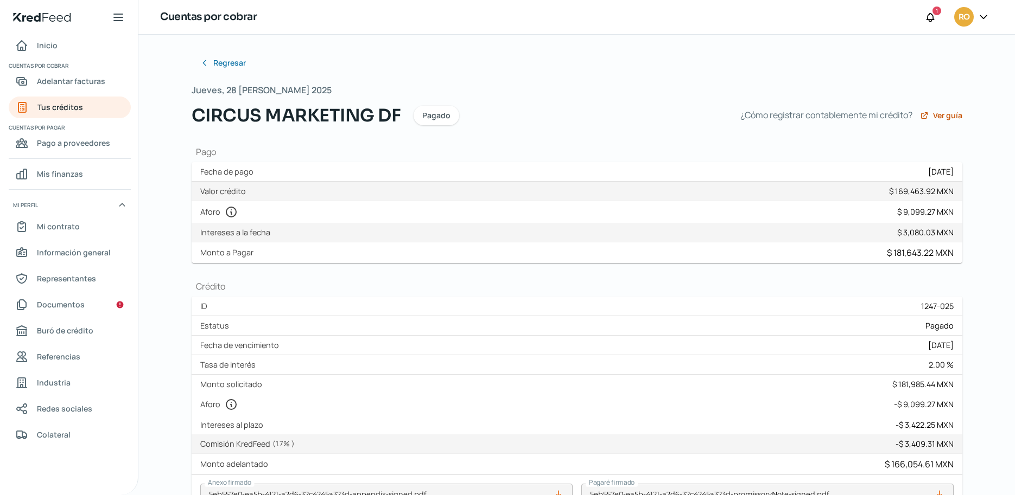
scroll to position [68, 0]
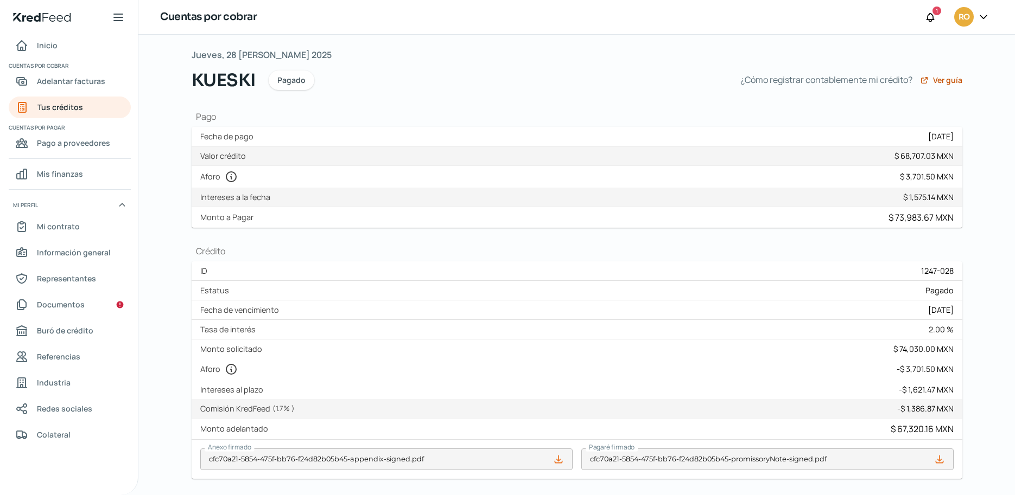
scroll to position [68, 0]
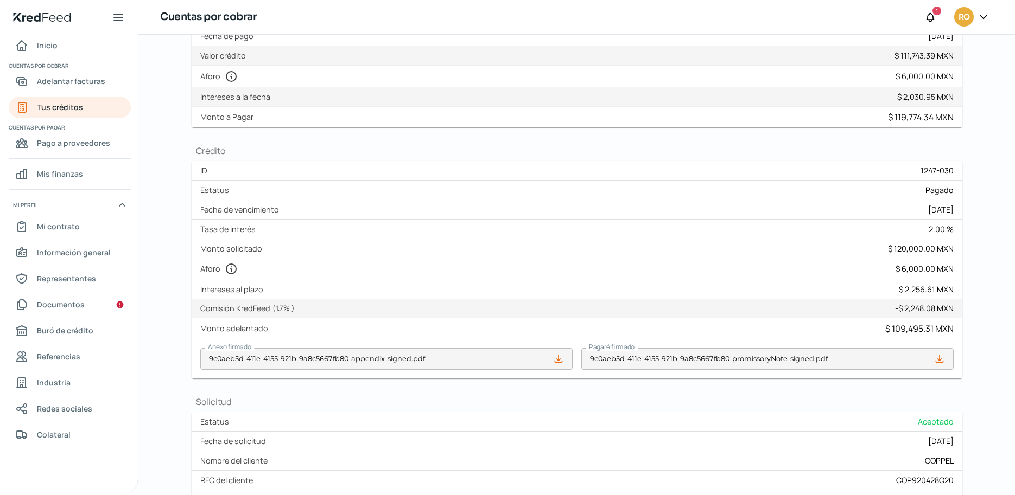
scroll to position [68, 0]
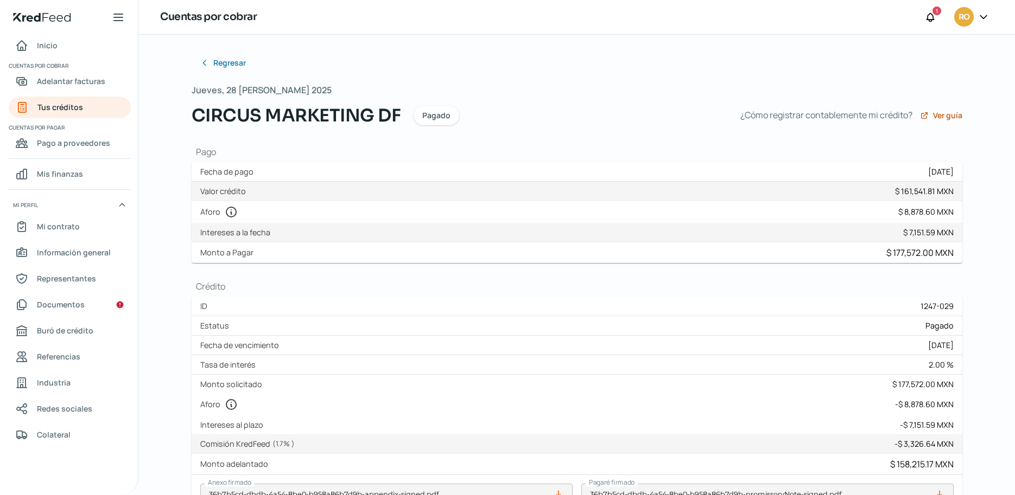
scroll to position [68, 0]
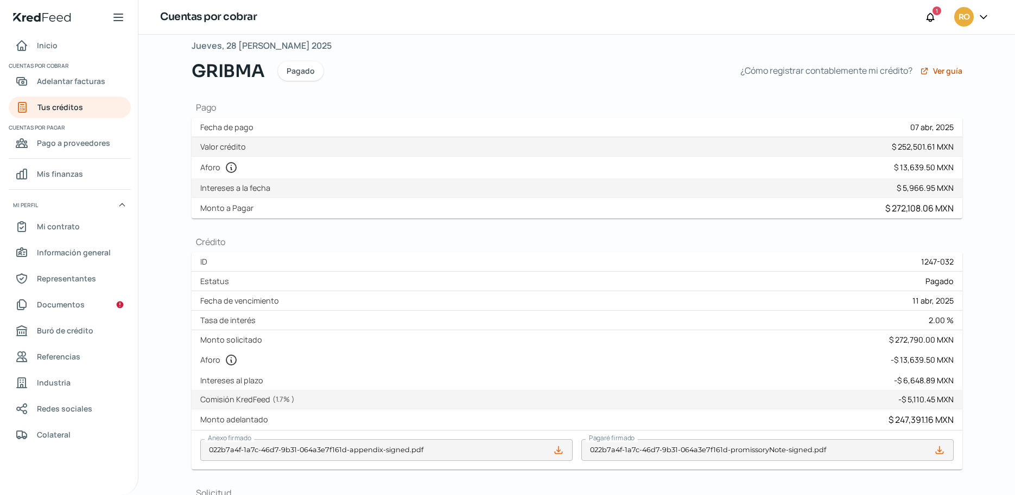
scroll to position [68, 0]
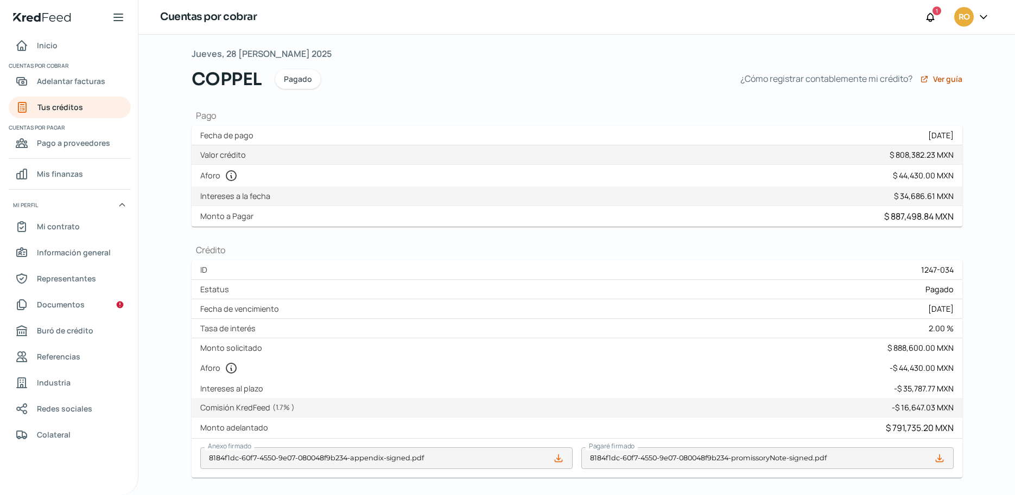
scroll to position [68, 0]
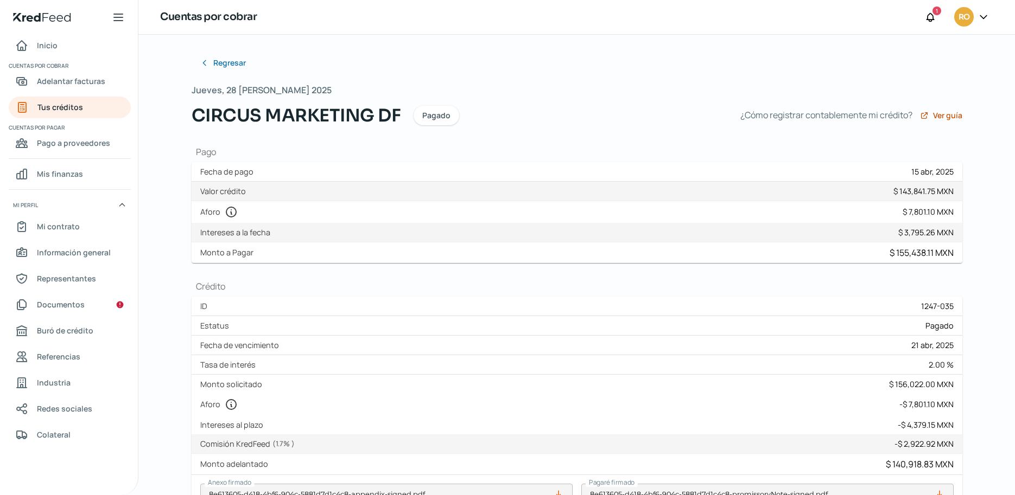
scroll to position [68, 0]
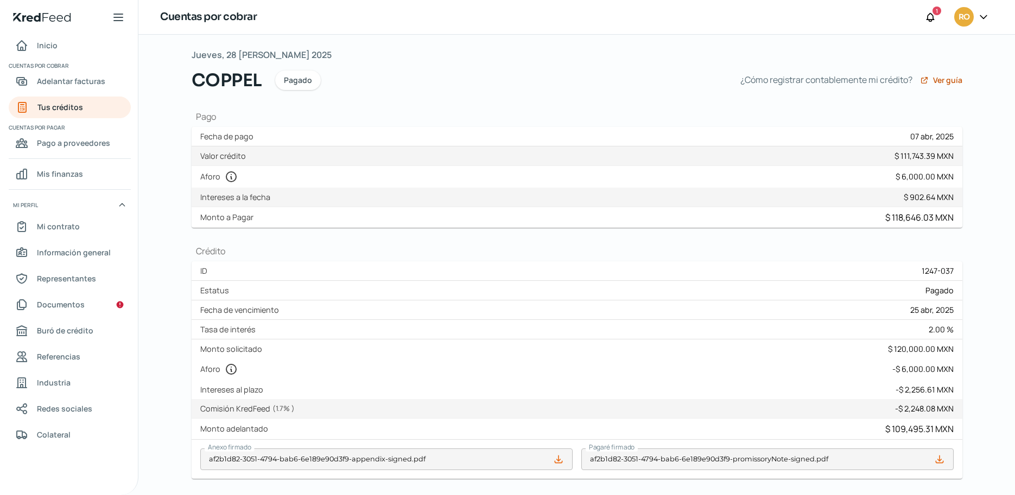
scroll to position [68, 0]
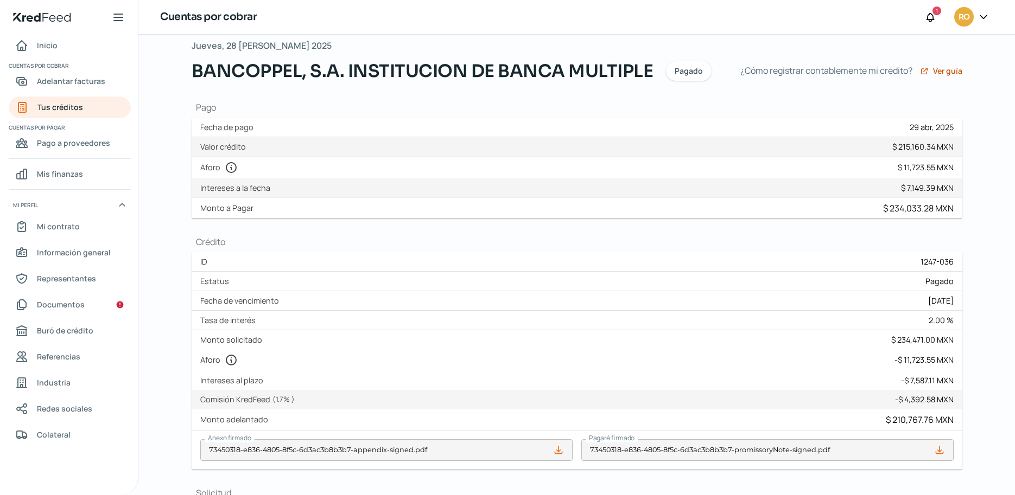
scroll to position [68, 0]
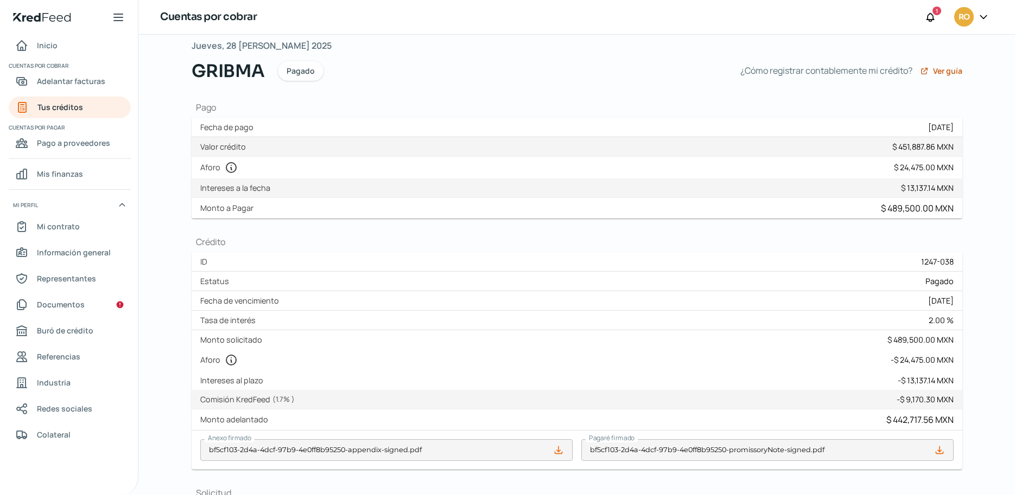
scroll to position [68, 0]
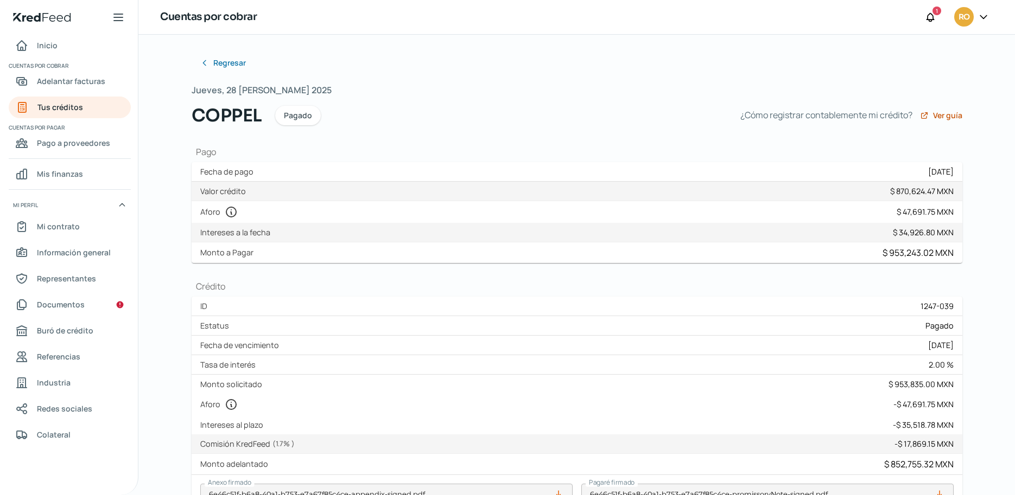
scroll to position [68, 0]
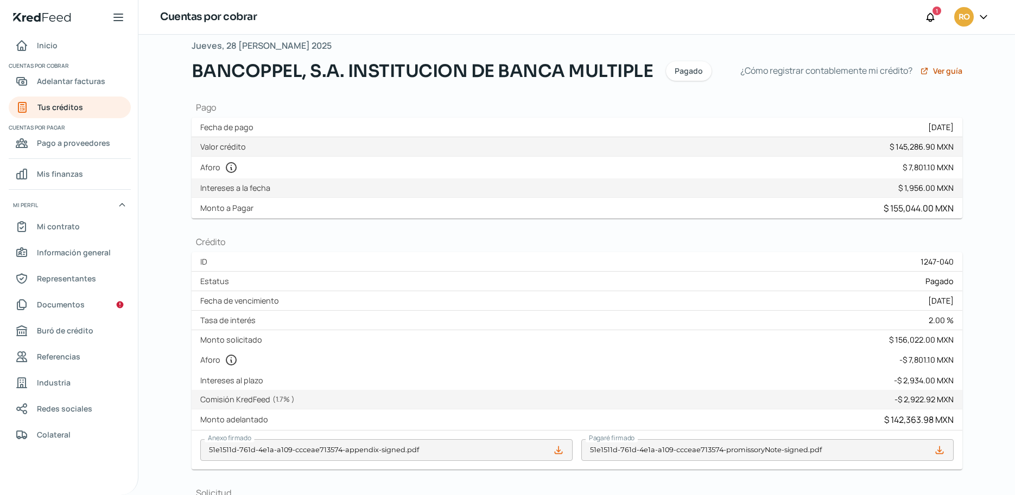
scroll to position [68, 0]
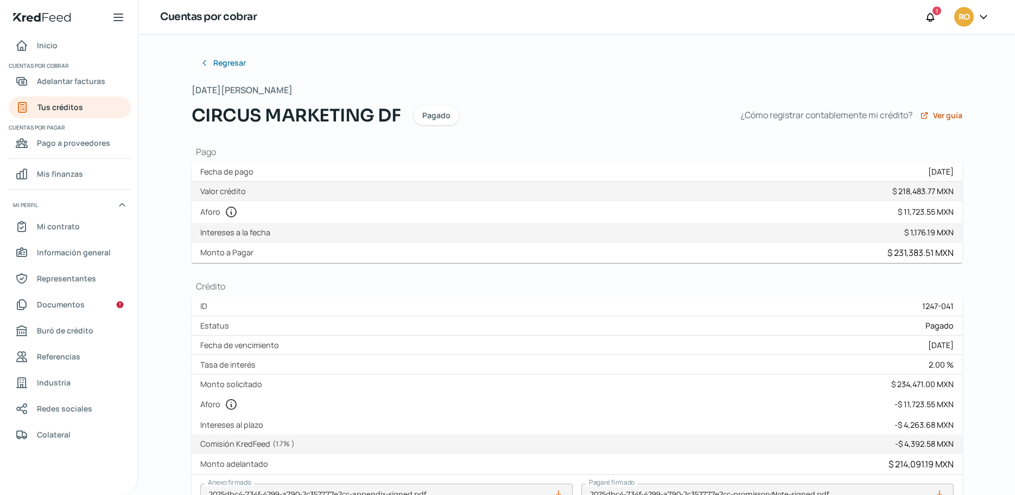
scroll to position [68, 0]
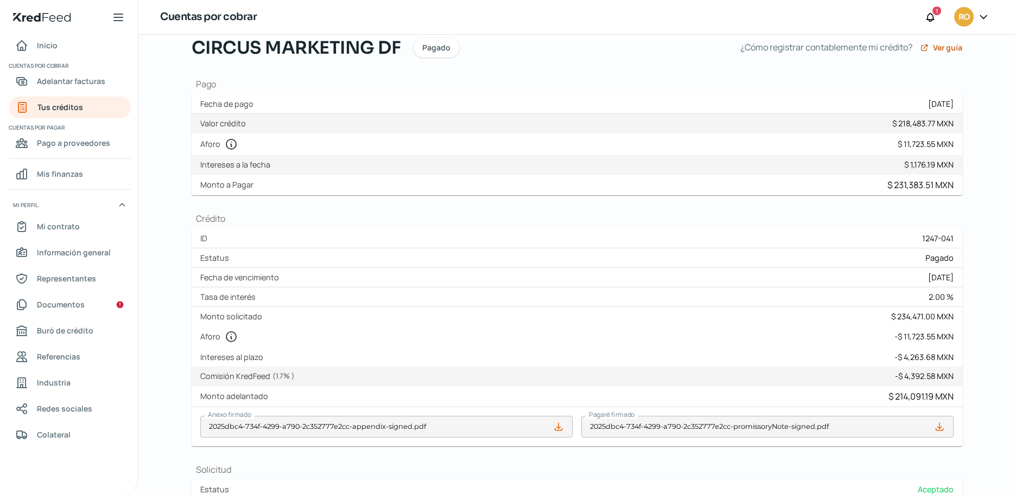
click at [173, 154] on div "Regresar Jueves, 28 de agosto 2025 CIRCUS MARKETING DF Pagado ¿Cómo registrar c…" at bounding box center [577, 371] width 814 height 809
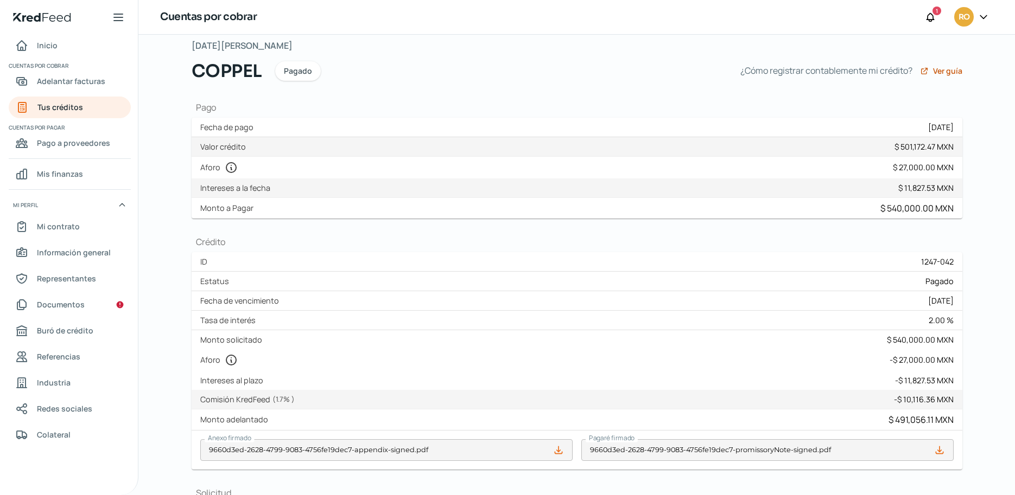
scroll to position [68, 0]
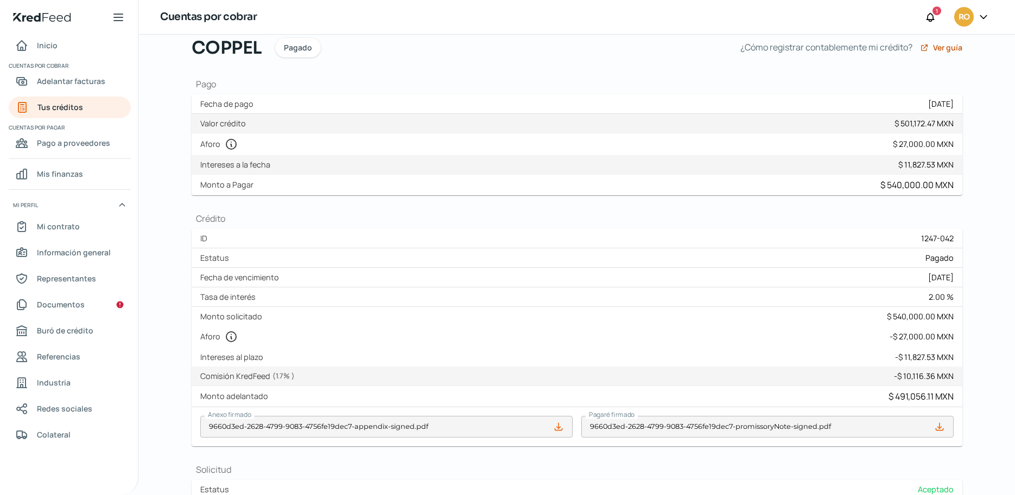
click at [177, 221] on div "Regresar Jueves, 28 de agosto 2025 COPPEL Pagado ¿Cómo registrar contablemente …" at bounding box center [577, 351] width 814 height 769
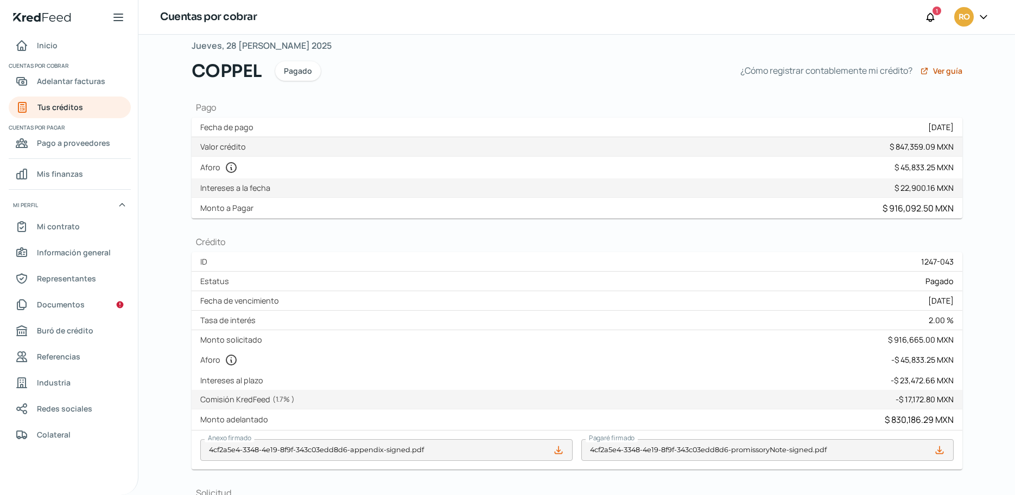
scroll to position [68, 0]
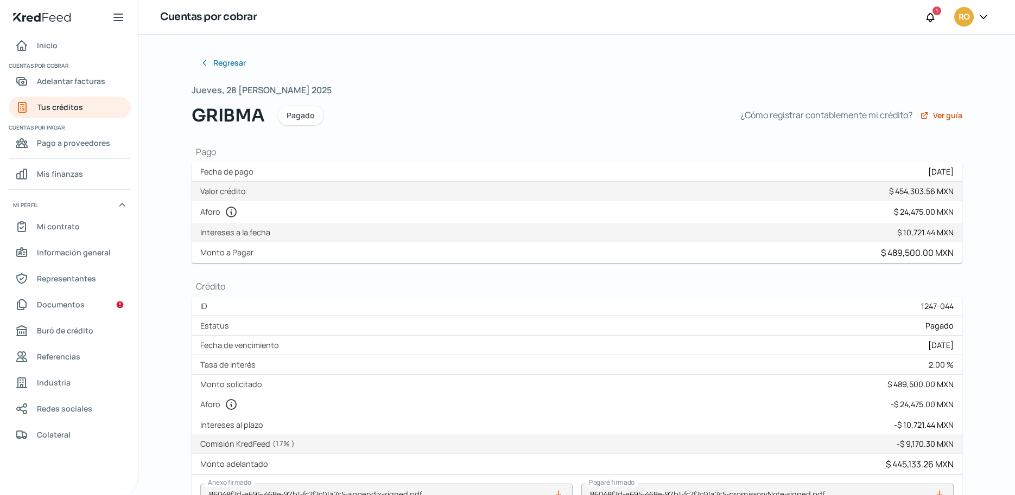
scroll to position [68, 0]
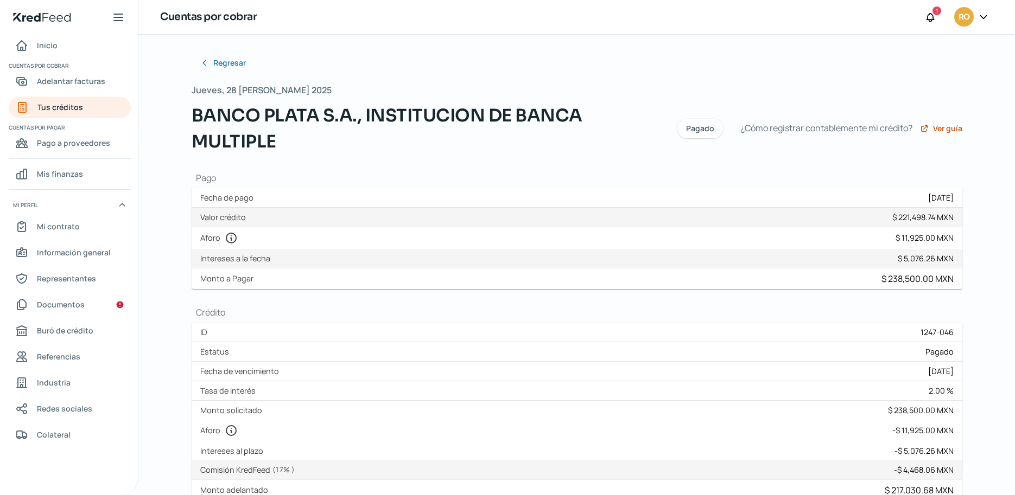
scroll to position [68, 0]
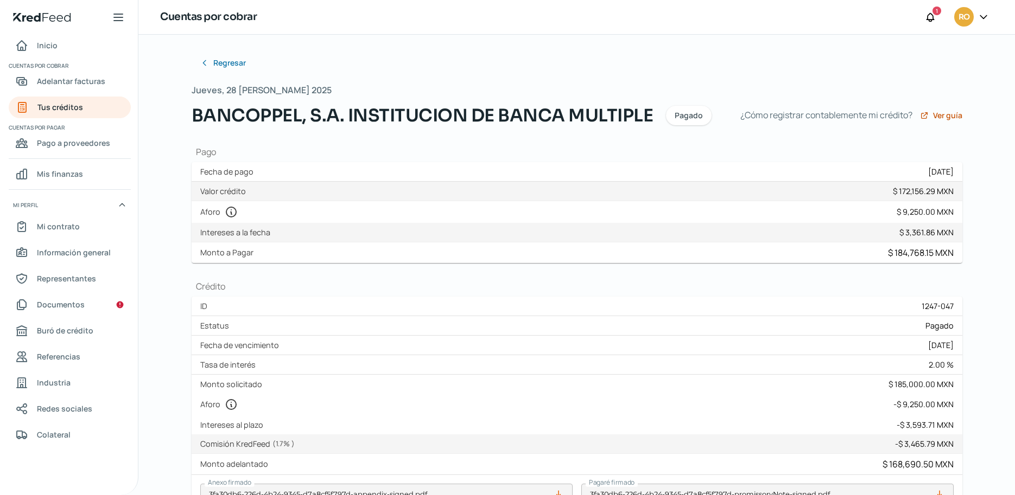
scroll to position [68, 0]
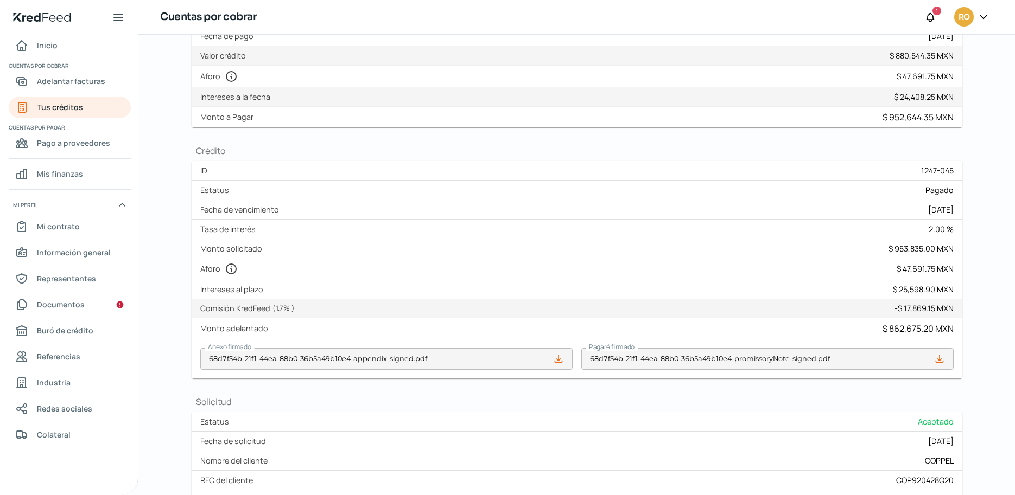
scroll to position [68, 0]
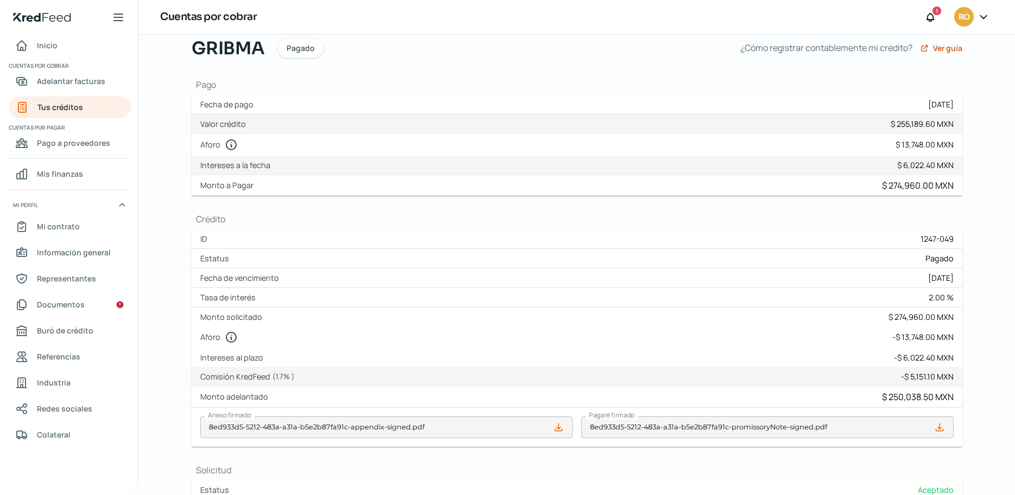
scroll to position [68, 0]
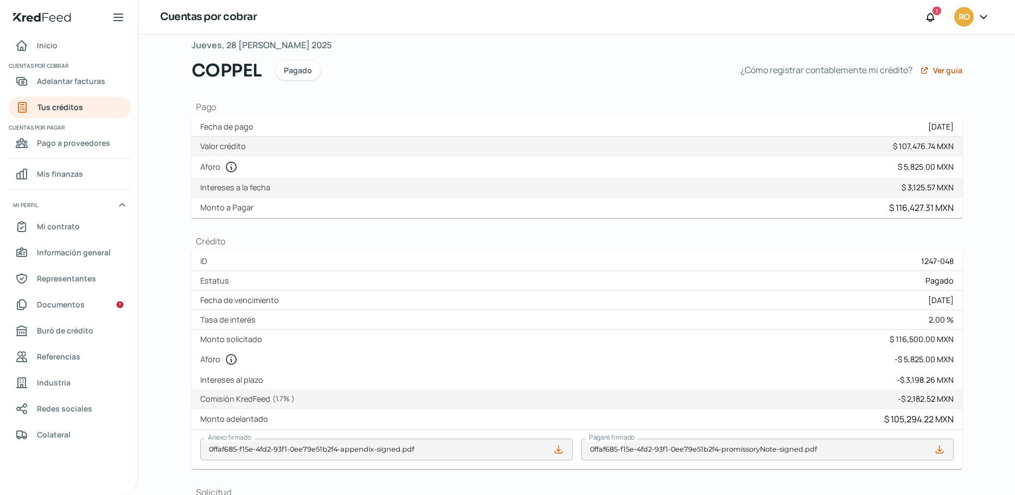
scroll to position [68, 0]
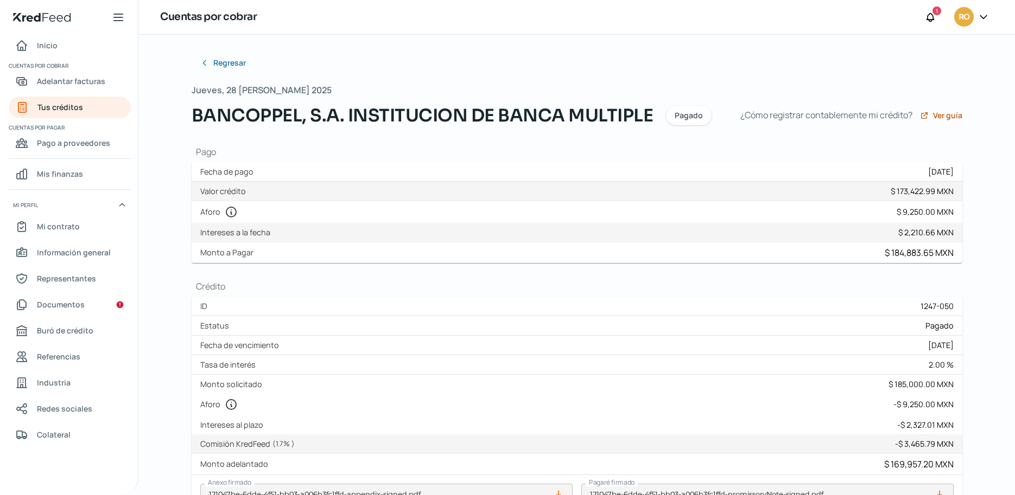
scroll to position [68, 0]
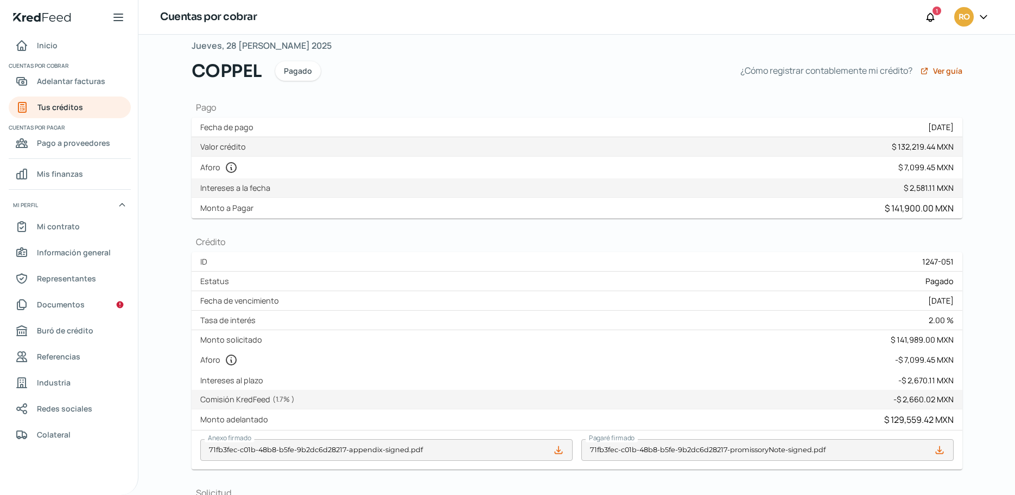
scroll to position [68, 0]
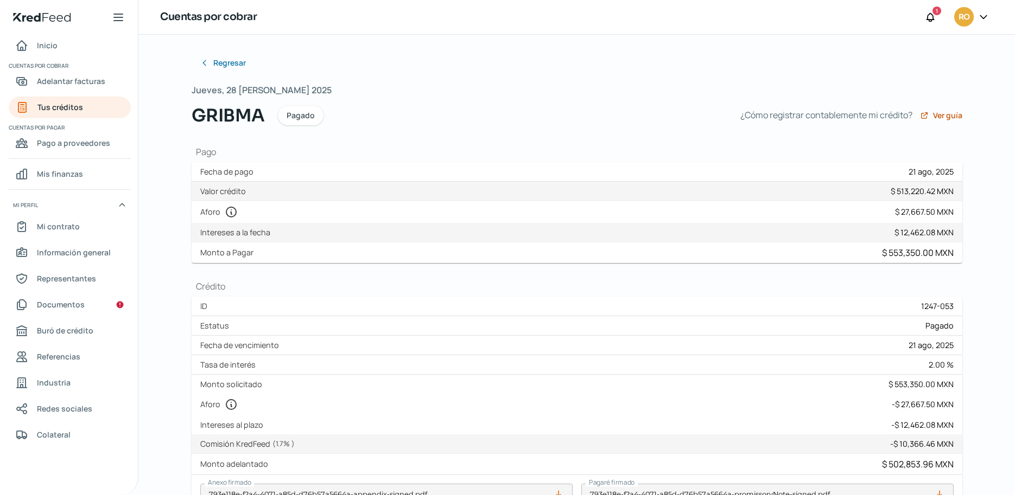
scroll to position [68, 0]
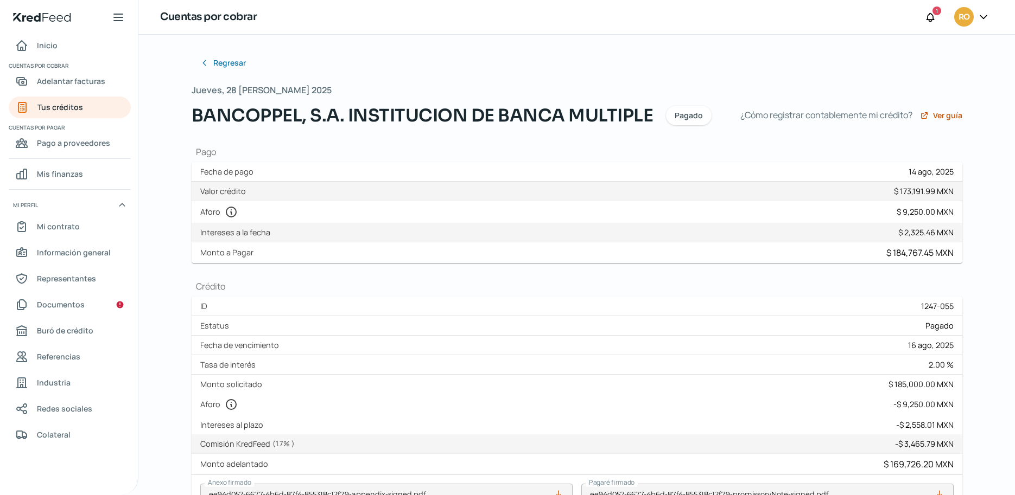
scroll to position [68, 0]
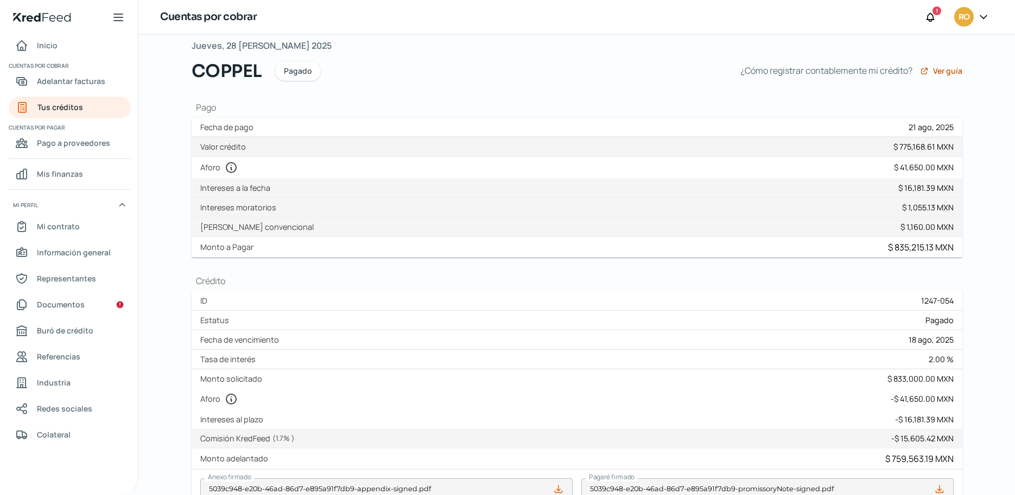
scroll to position [68, 0]
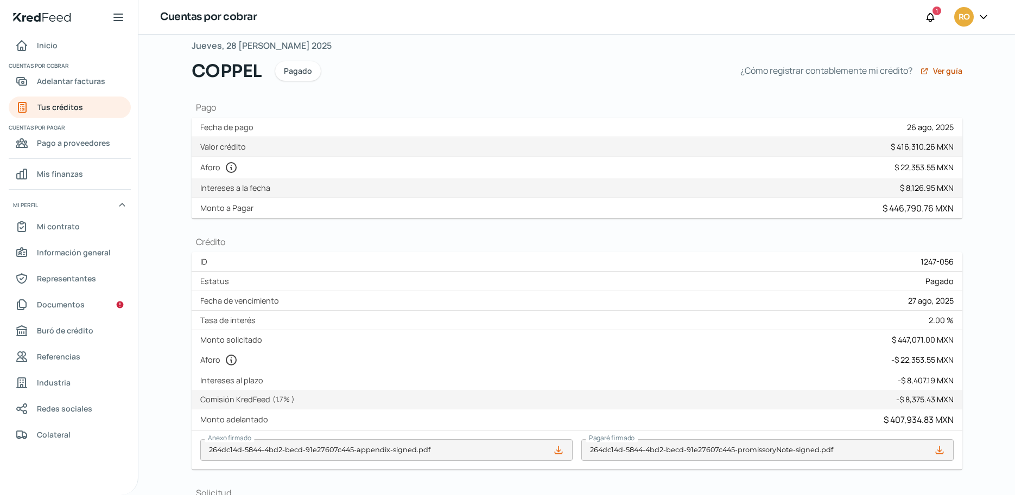
scroll to position [68, 0]
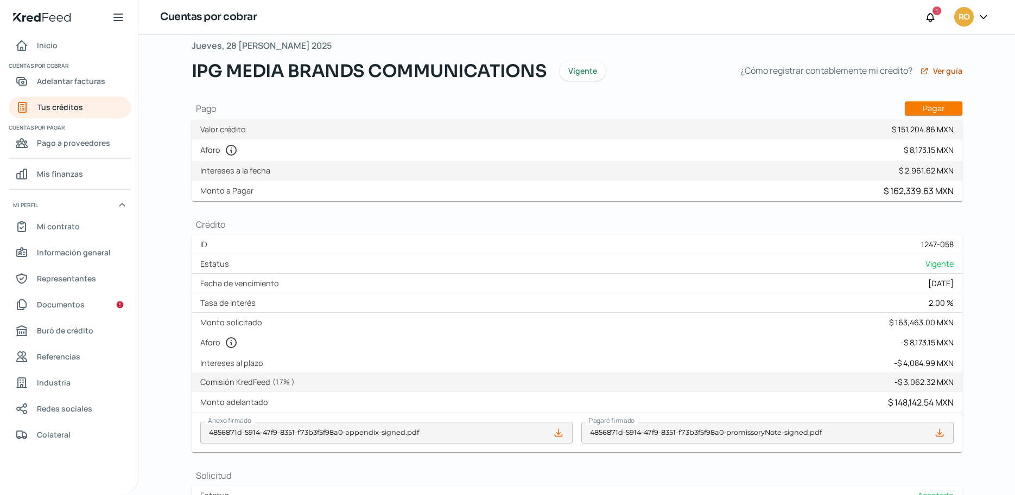
scroll to position [68, 0]
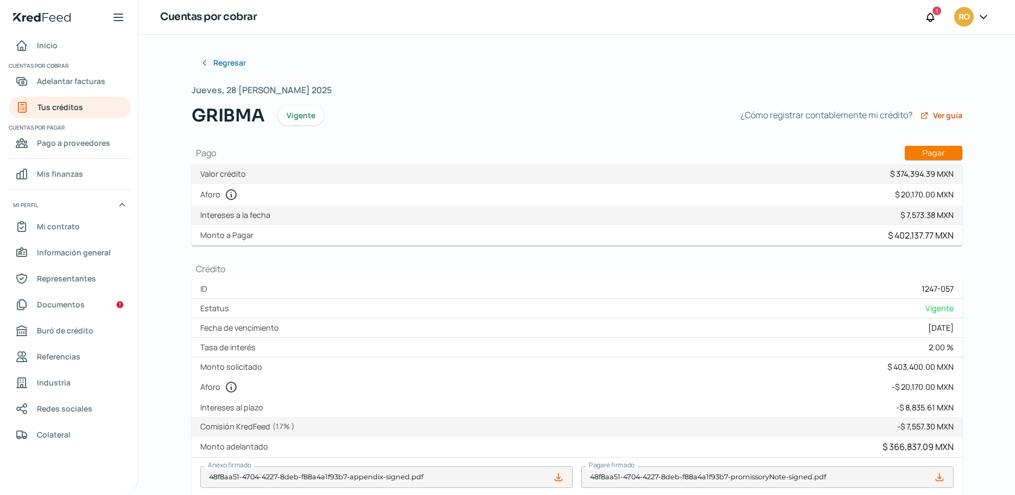
scroll to position [68, 0]
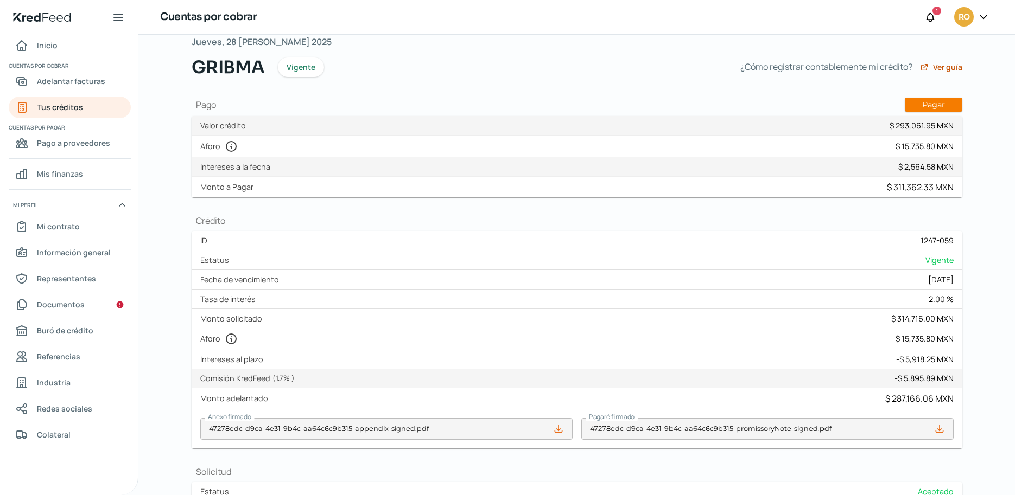
scroll to position [68, 0]
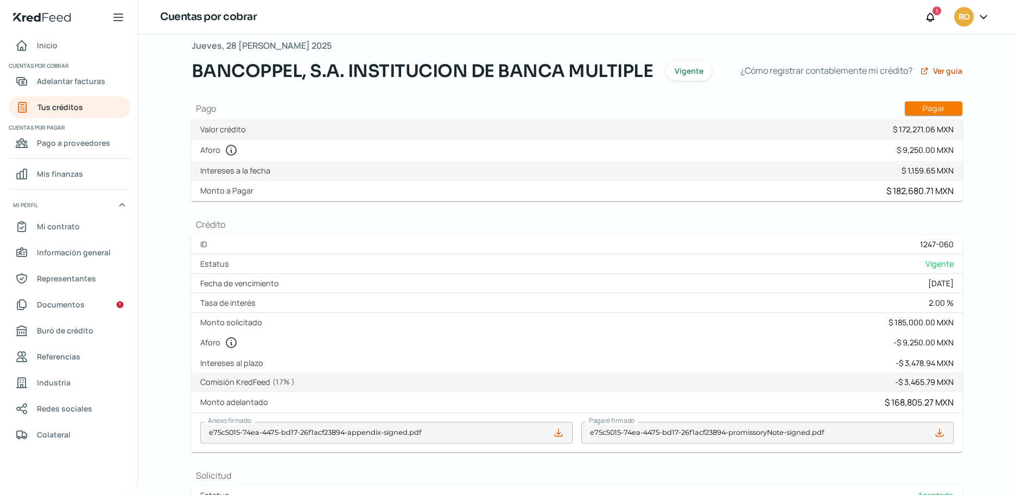
scroll to position [68, 0]
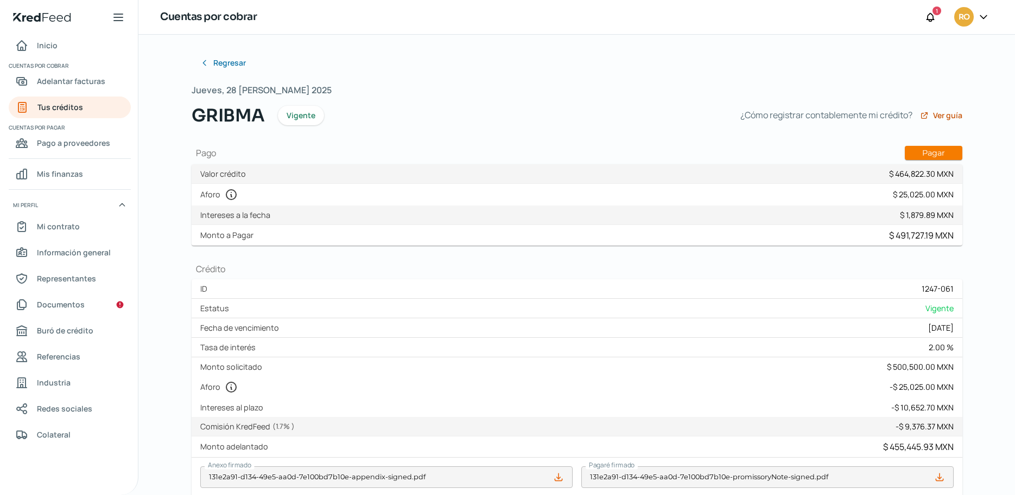
scroll to position [68, 0]
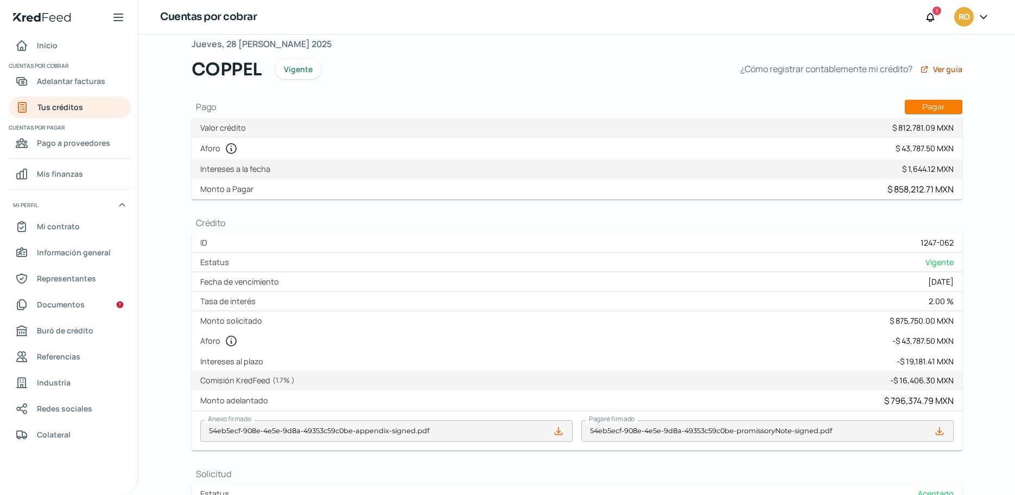
scroll to position [68, 0]
